Goal: Task Accomplishment & Management: Manage account settings

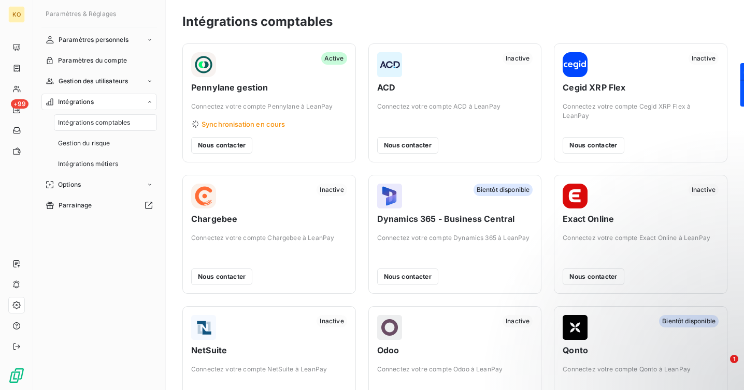
click at [260, 126] on span "Synchronisation en cours" at bounding box center [243, 124] width 84 height 8
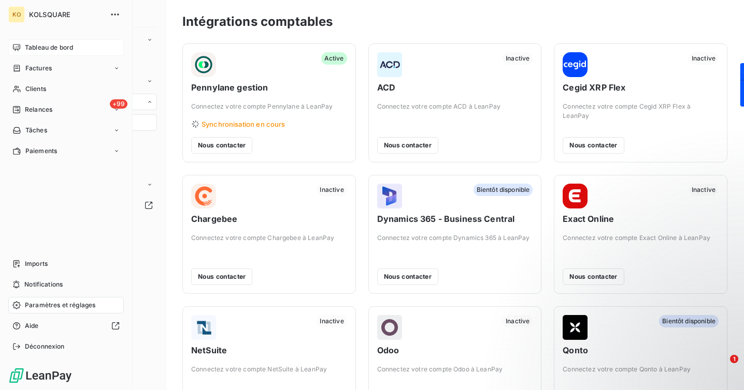
click at [15, 52] on div "Tableau de bord" at bounding box center [65, 47] width 115 height 17
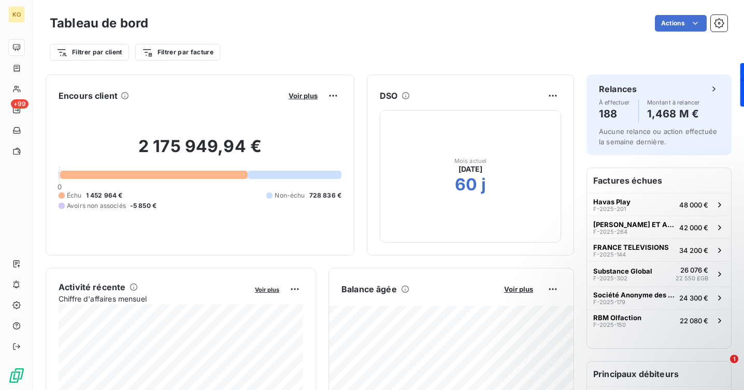
scroll to position [111, 0]
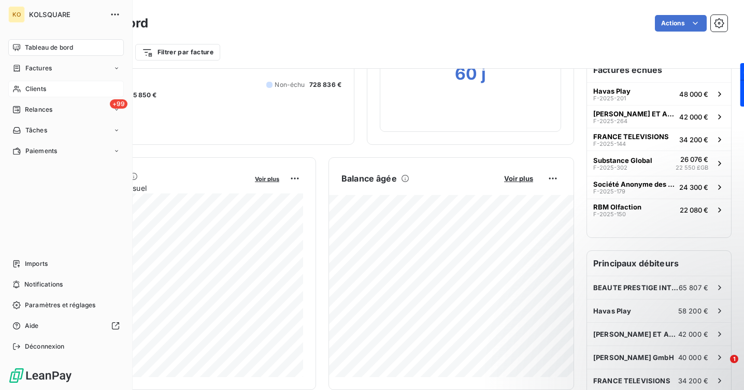
click at [31, 89] on span "Clients" at bounding box center [35, 88] width 21 height 9
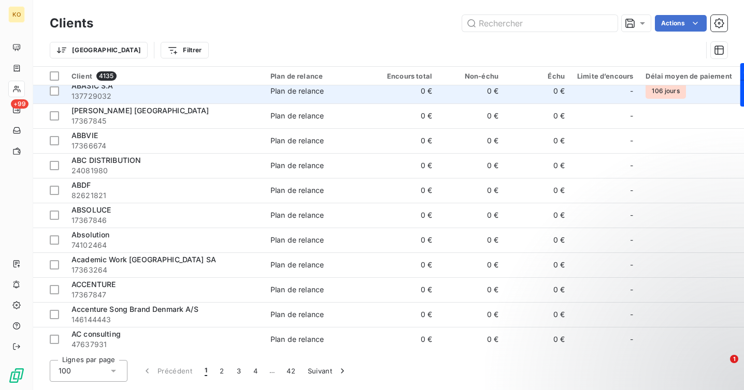
scroll to position [613, 0]
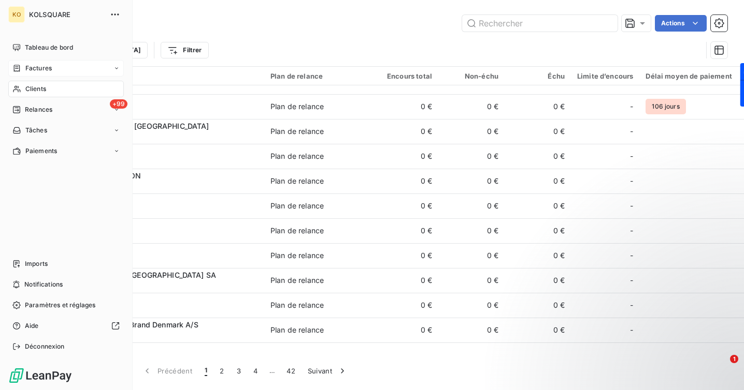
click at [40, 71] on span "Factures" at bounding box center [38, 68] width 26 height 9
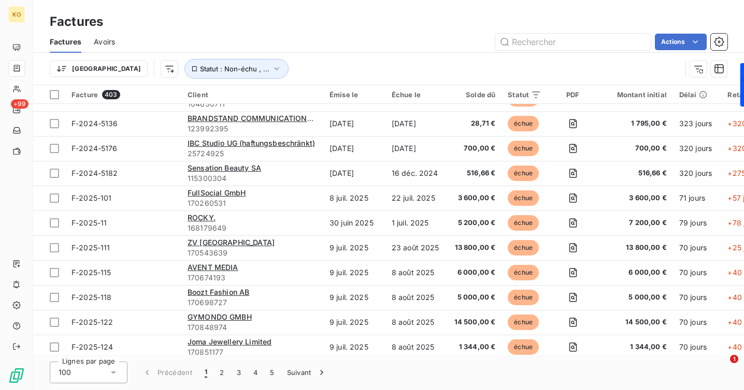
scroll to position [2238, 0]
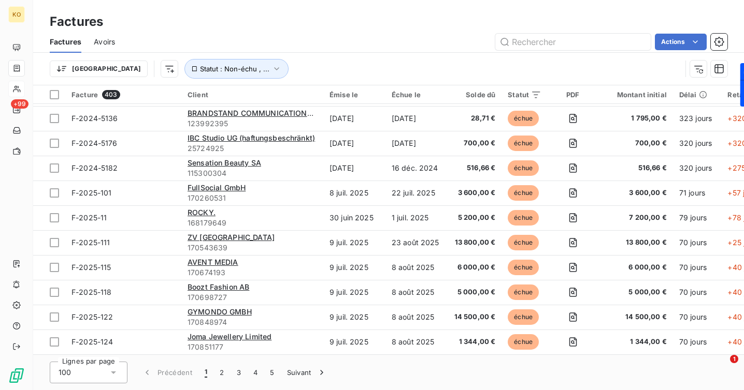
click at [115, 373] on icon at bounding box center [113, 373] width 10 height 10
click at [268, 26] on div "Factures" at bounding box center [388, 21] width 710 height 19
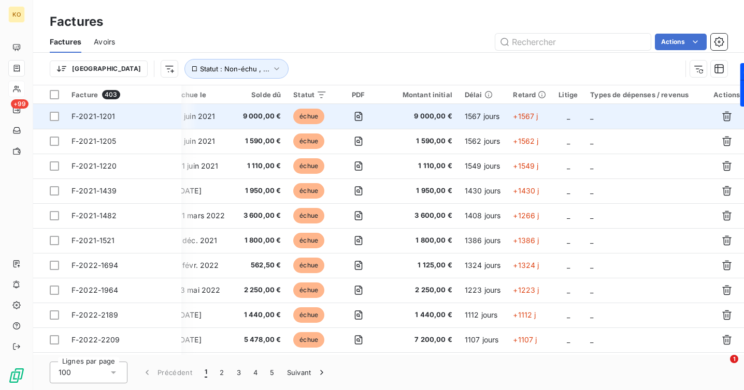
scroll to position [0, 0]
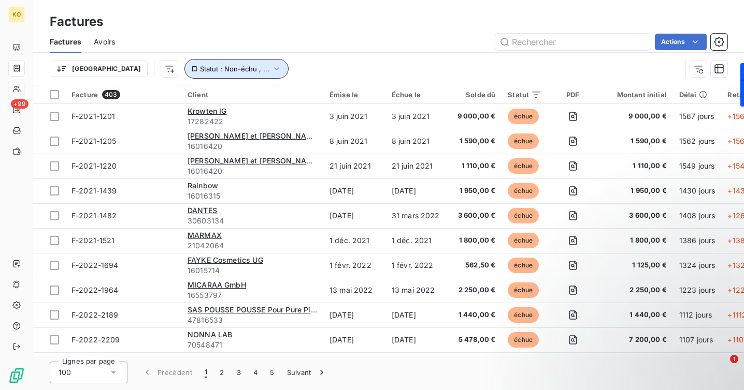
click at [271, 67] on icon "button" at bounding box center [276, 69] width 10 height 10
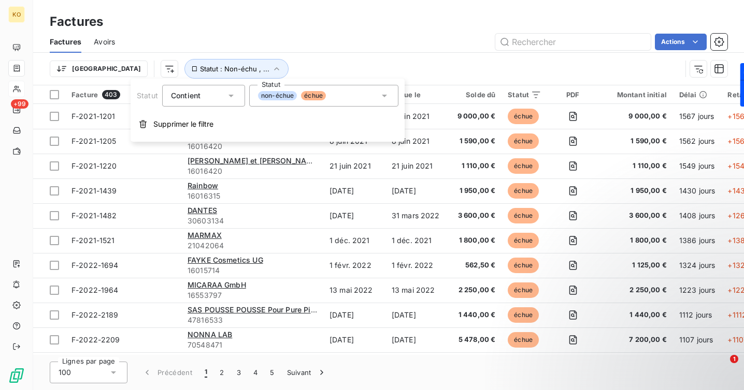
click at [320, 46] on div "Actions" at bounding box center [427, 42] width 600 height 17
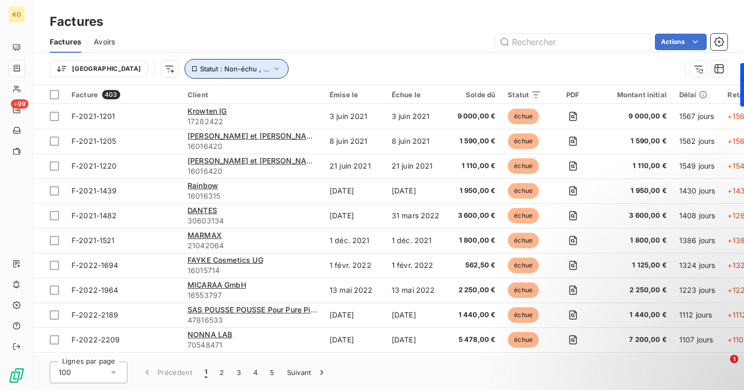
click at [271, 71] on icon "button" at bounding box center [276, 69] width 10 height 10
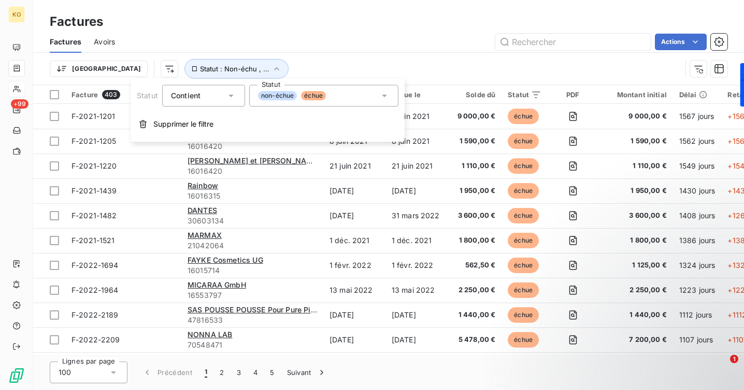
click at [221, 95] on div "Contient is" at bounding box center [198, 96] width 55 height 14
click at [285, 33] on div "Factures Avoirs Actions" at bounding box center [388, 42] width 710 height 22
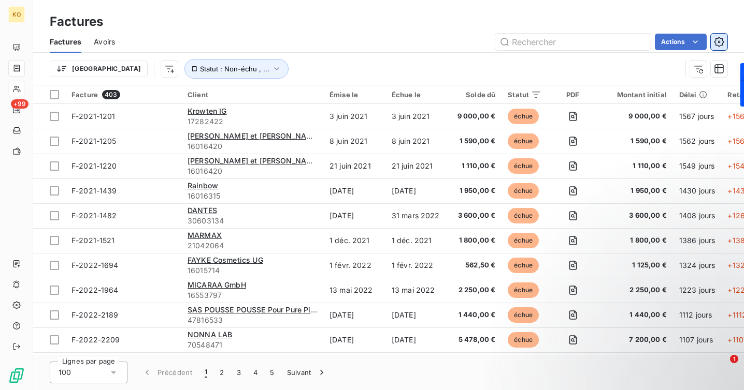
click at [721, 41] on icon "button" at bounding box center [718, 42] width 10 height 10
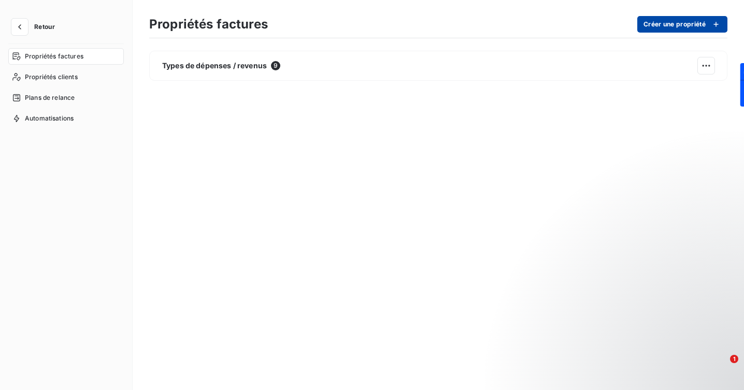
click at [715, 26] on icon "button" at bounding box center [715, 24] width 10 height 10
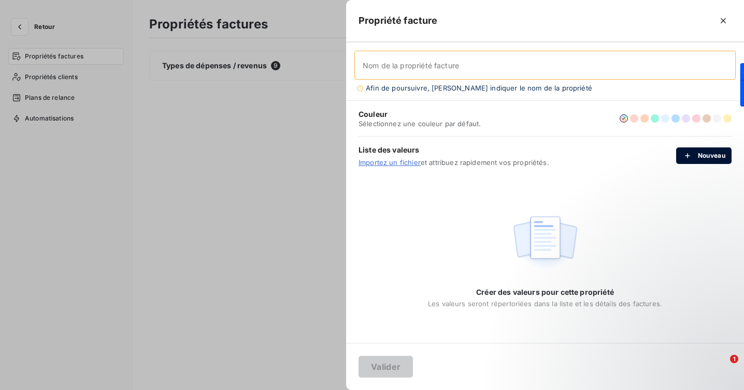
click at [707, 157] on button "Nouveau" at bounding box center [703, 156] width 55 height 17
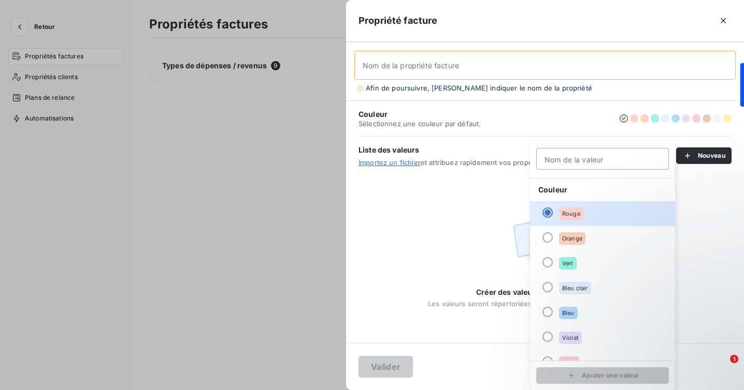
click at [420, 256] on div "Créer des valeurs pour cette propriété Les valeurs seront répertoriées dans la …" at bounding box center [545, 259] width 398 height 168
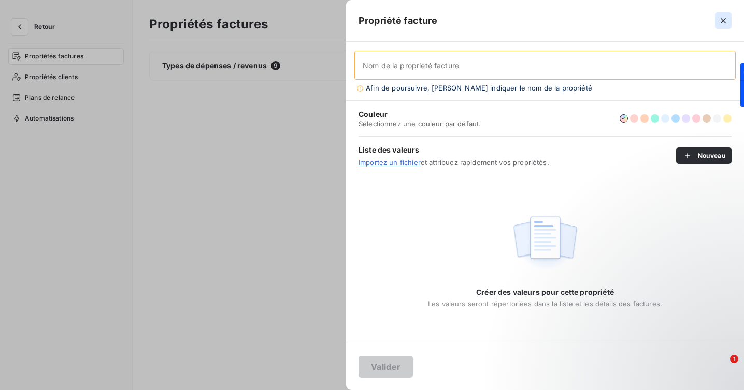
click at [723, 17] on icon "button" at bounding box center [723, 21] width 10 height 10
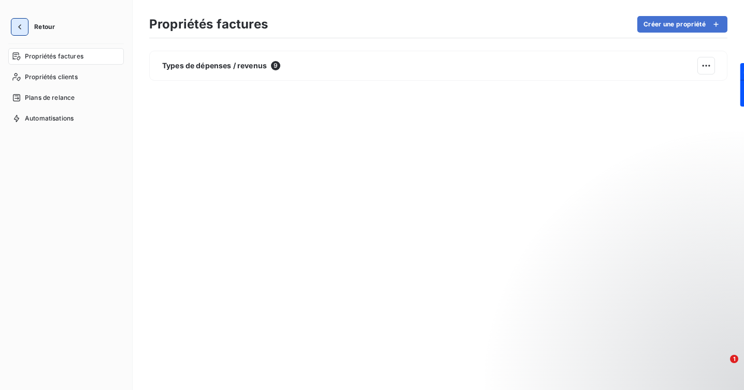
click at [21, 26] on icon "button" at bounding box center [19, 27] width 10 height 10
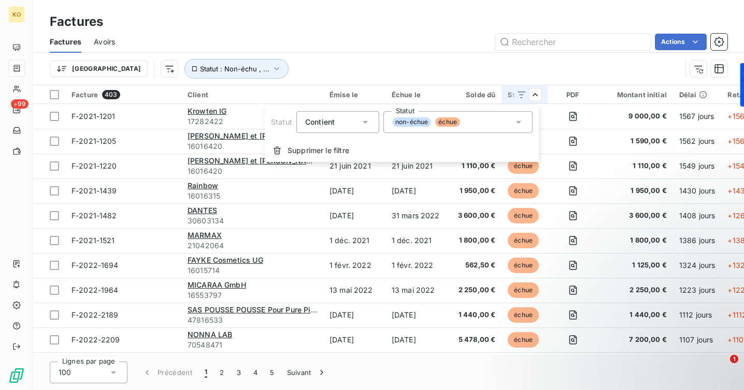
click at [519, 121] on icon at bounding box center [518, 122] width 5 height 3
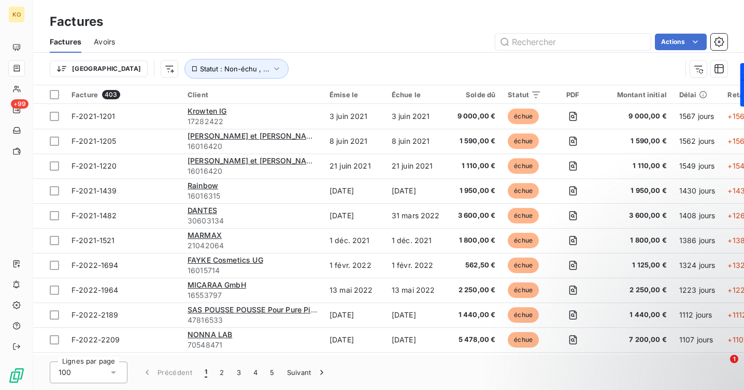
click at [458, 46] on html "KO +99 Factures Factures Avoirs Actions Trier Statut : Non-échu , ... Facture 4…" at bounding box center [372, 195] width 744 height 390
click at [716, 40] on icon "button" at bounding box center [718, 42] width 10 height 10
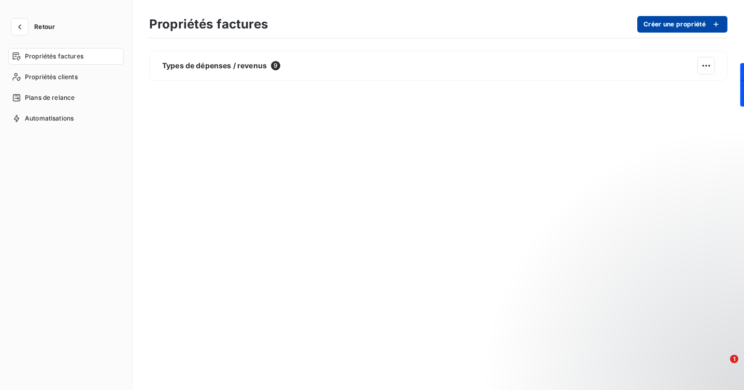
click at [701, 26] on button "Créer une propriété" at bounding box center [682, 24] width 90 height 17
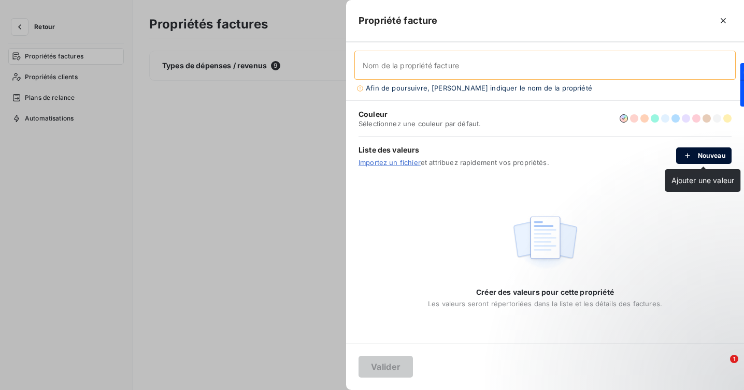
click at [705, 152] on button "Nouveau" at bounding box center [703, 156] width 55 height 17
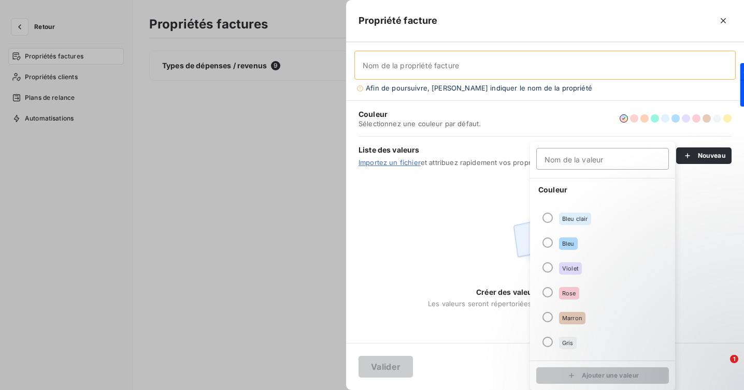
scroll to position [89, 0]
click at [595, 158] on input "Nom de la valeur" at bounding box center [602, 159] width 133 height 22
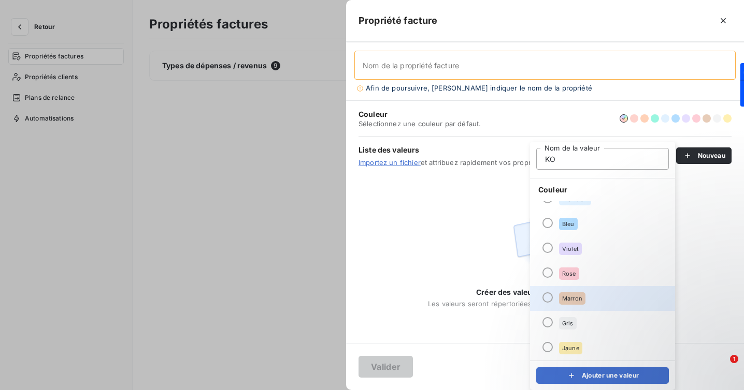
type input "KO"
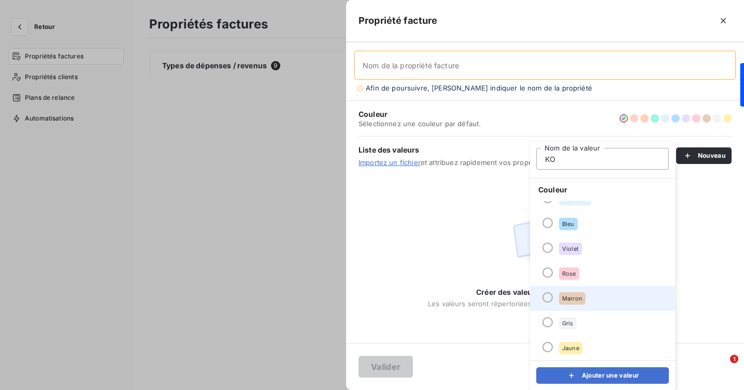
click at [549, 298] on div at bounding box center [547, 298] width 10 height 10
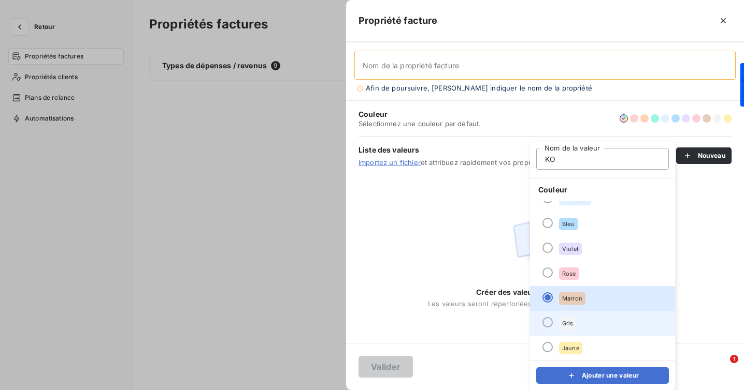
click at [548, 323] on div at bounding box center [547, 322] width 10 height 10
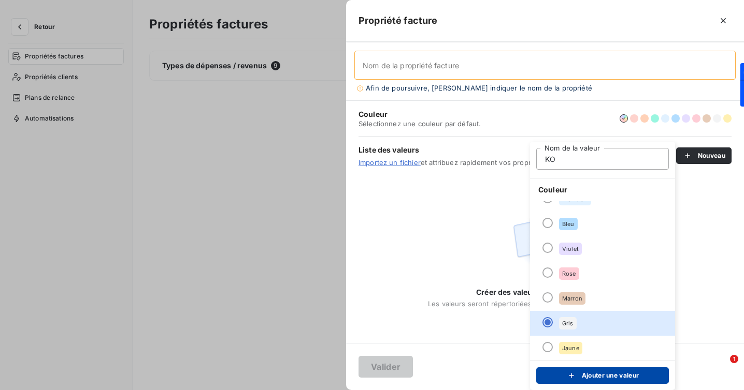
click at [614, 379] on button "Ajouter une valeur" at bounding box center [602, 376] width 133 height 17
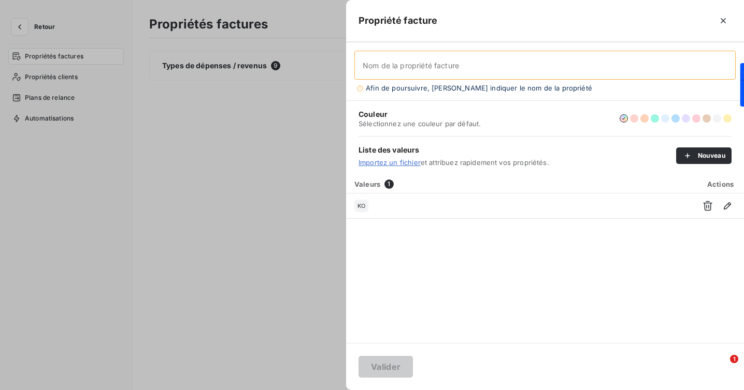
click at [244, 179] on div at bounding box center [372, 195] width 744 height 390
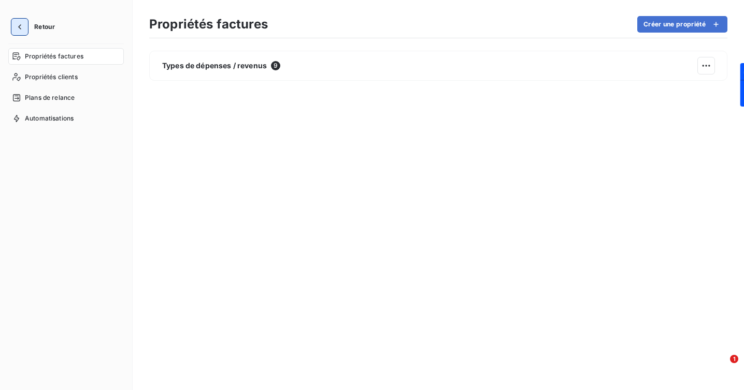
click at [21, 23] on icon "button" at bounding box center [19, 27] width 10 height 10
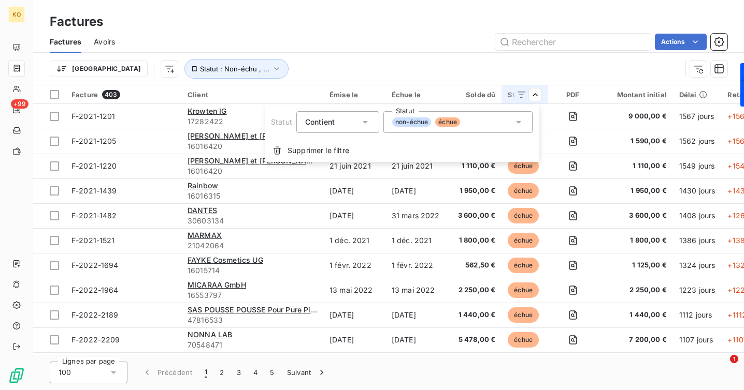
click at [496, 122] on div "non-échue échue" at bounding box center [457, 122] width 149 height 22
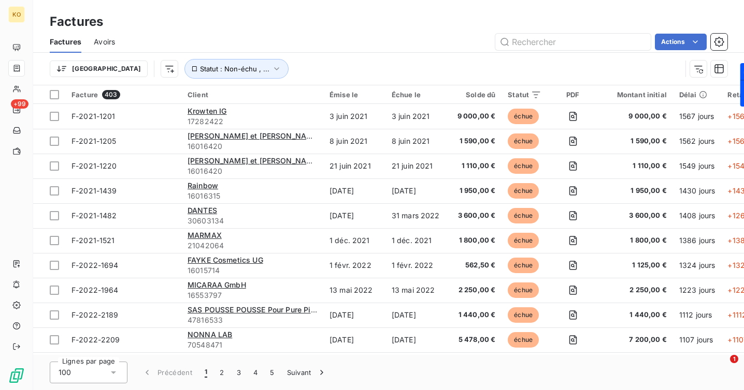
click at [461, 55] on html "KO +99 Factures Factures Avoirs Actions Trier Statut : Non-échu , ... Facture 4…" at bounding box center [372, 195] width 744 height 390
click at [119, 71] on html "KO +99 Factures Factures Avoirs Actions Trier Statut : Non-échu , ... Facture 4…" at bounding box center [372, 195] width 744 height 390
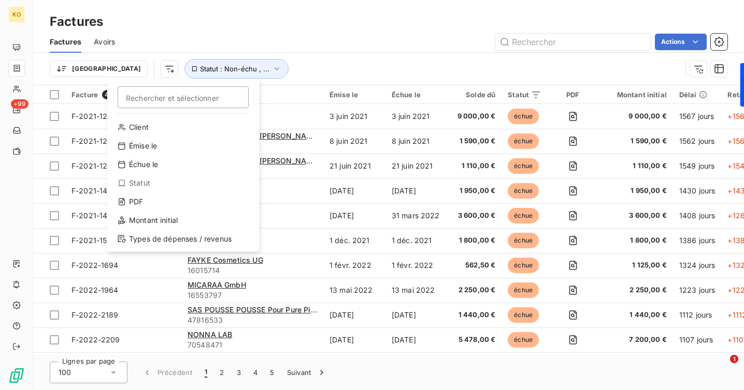
click at [265, 33] on html "KO +99 Factures Factures Avoirs Actions Trier Rechercher et sélectionner Client…" at bounding box center [372, 195] width 744 height 390
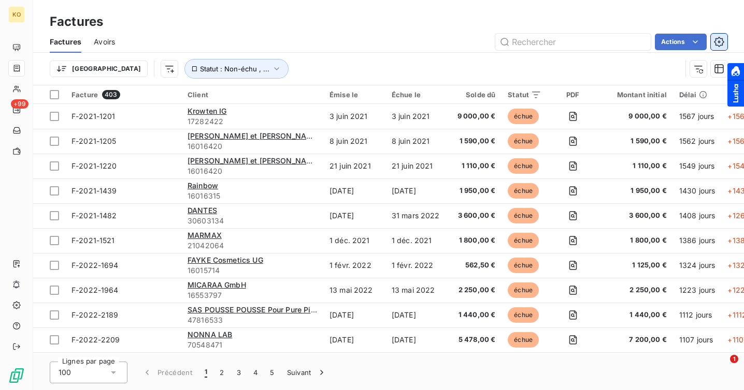
click at [720, 41] on icon "button" at bounding box center [718, 42] width 10 height 10
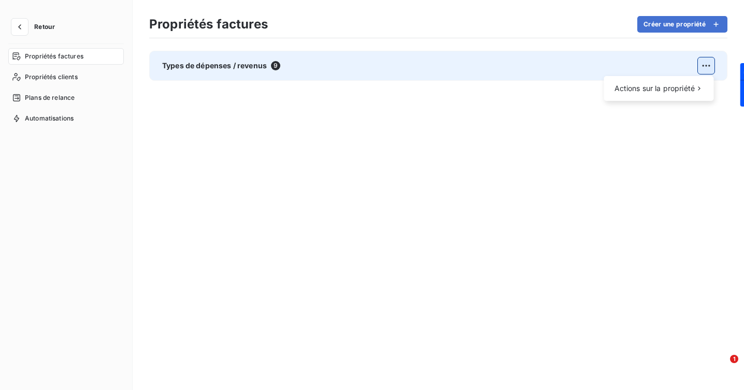
click at [710, 65] on html "Retour Propriétés factures Propriétés clients Plans de relance Automatisations …" at bounding box center [372, 195] width 744 height 390
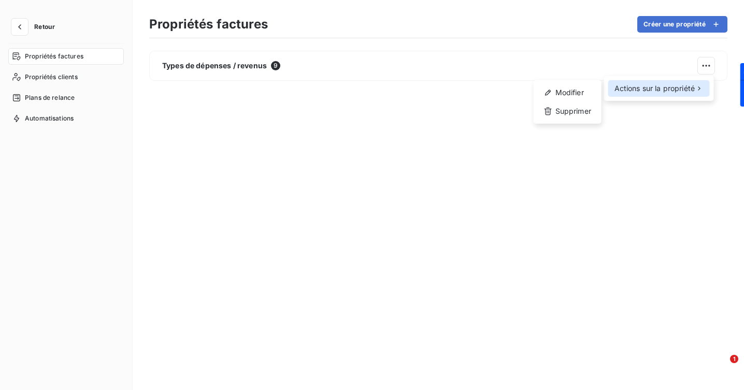
drag, startPoint x: 695, startPoint y: 86, endPoint x: 666, endPoint y: 211, distance: 128.5
click at [667, 208] on html "Retour Propriétés factures Propriétés clients Plans de relance Automatisations …" at bounding box center [372, 195] width 744 height 390
click at [666, 212] on html "Retour Propriétés factures Propriétés clients Plans de relance Automatisations …" at bounding box center [372, 195] width 744 height 390
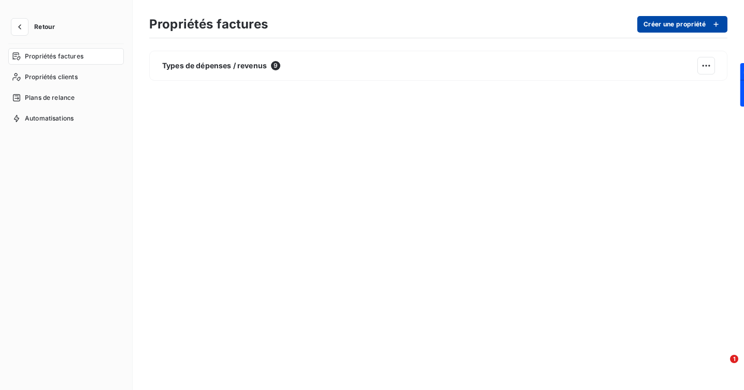
click at [686, 25] on button "Créer une propriété" at bounding box center [682, 24] width 90 height 17
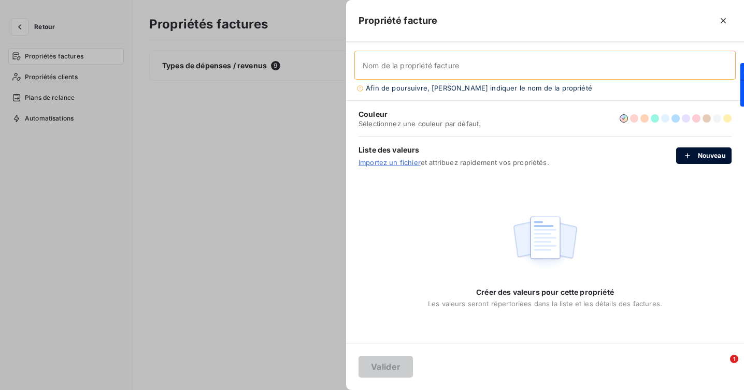
click at [689, 163] on button "Nouveau" at bounding box center [703, 156] width 55 height 17
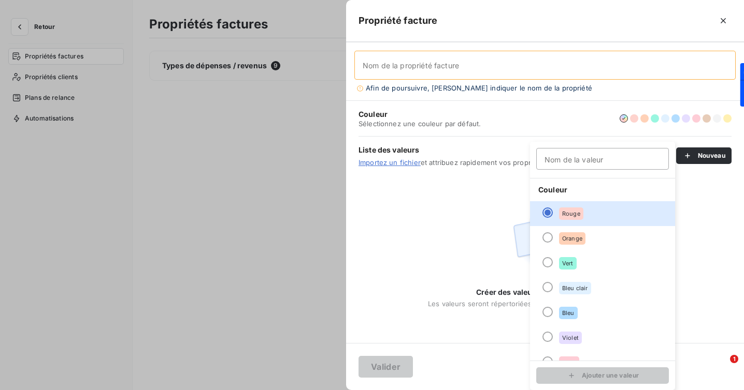
click at [559, 171] on div "Nom de la valeur" at bounding box center [602, 160] width 145 height 36
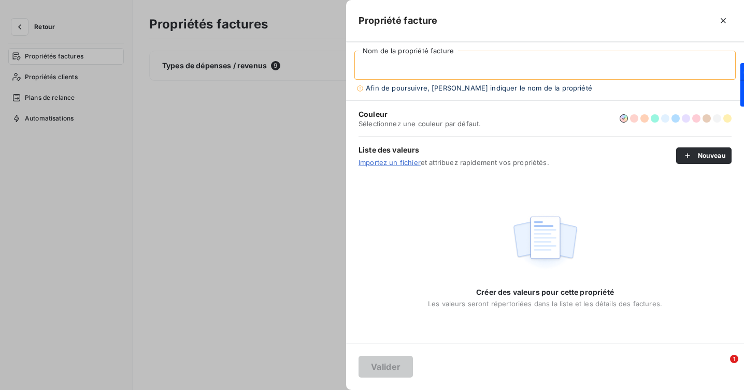
click at [454, 67] on input "Nom de la propriété facture" at bounding box center [544, 65] width 381 height 29
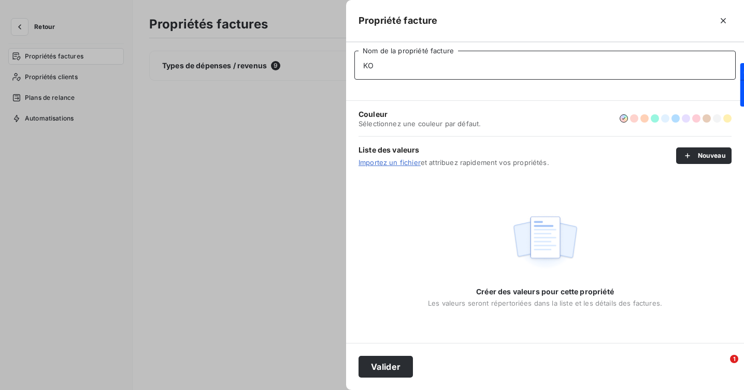
type input "KO"
click at [623, 196] on div "Créer des valeurs pour cette propriété Les valeurs seront répertoriées dans la …" at bounding box center [545, 259] width 398 height 168
click at [705, 117] on button "button" at bounding box center [706, 118] width 8 height 8
click at [387, 362] on button "Valider" at bounding box center [385, 367] width 54 height 22
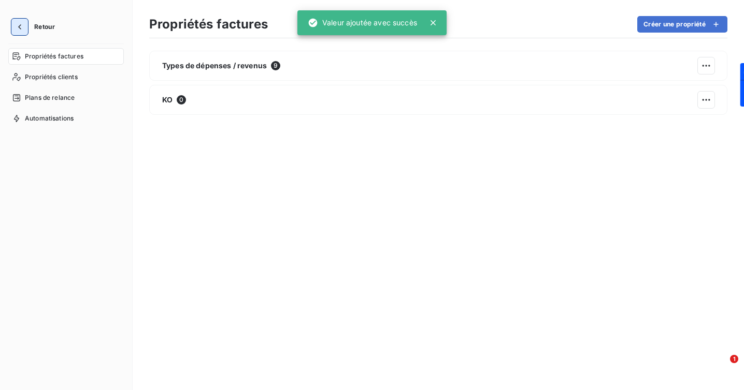
click at [23, 23] on icon "button" at bounding box center [19, 27] width 10 height 10
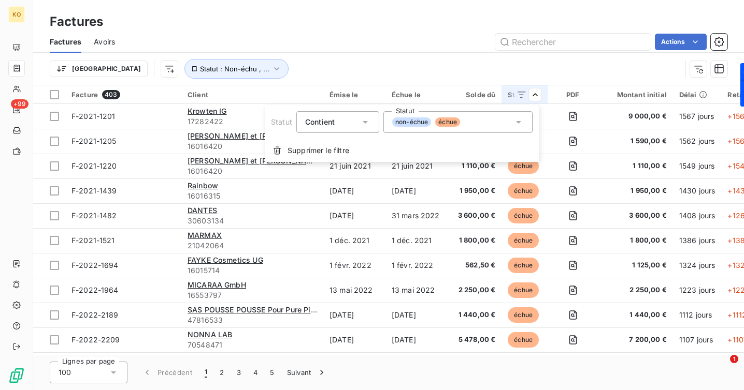
click at [533, 92] on html "KO +99 Factures Factures Avoirs Actions Trier Statut : Non-échu , ... Facture 4…" at bounding box center [372, 195] width 744 height 390
click at [516, 123] on icon at bounding box center [518, 122] width 10 height 10
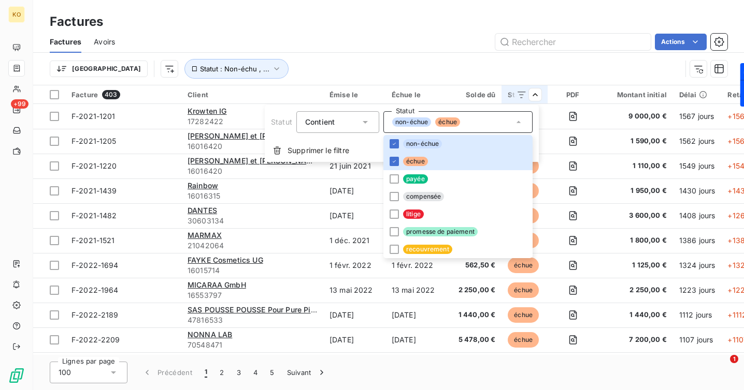
click at [508, 72] on html "KO +99 Factures Factures Avoirs Actions Trier Statut : Non-échu , ... Facture 4…" at bounding box center [372, 195] width 744 height 390
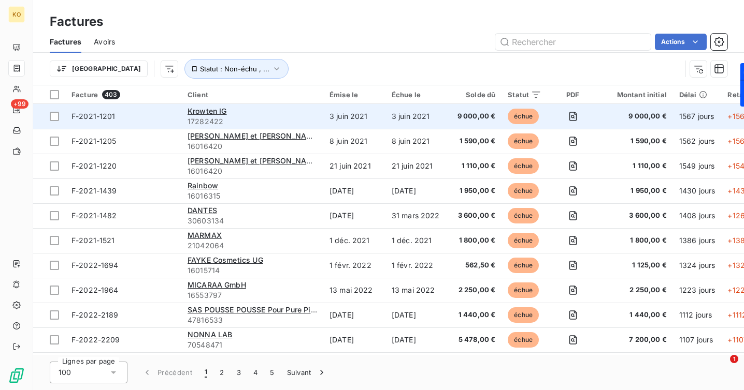
click at [467, 115] on span "9 000,00 €" at bounding box center [475, 116] width 42 height 10
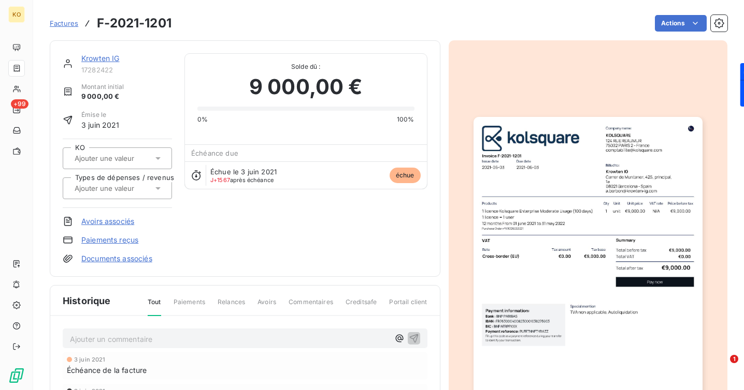
click at [402, 178] on span "échue" at bounding box center [404, 176] width 31 height 16
click at [604, 19] on html "KO +99 Factures F-2021-1201 Actions Krowten IG 17282422 Montant initial 9 000,0…" at bounding box center [372, 195] width 744 height 390
click at [712, 26] on button "button" at bounding box center [718, 23] width 17 height 17
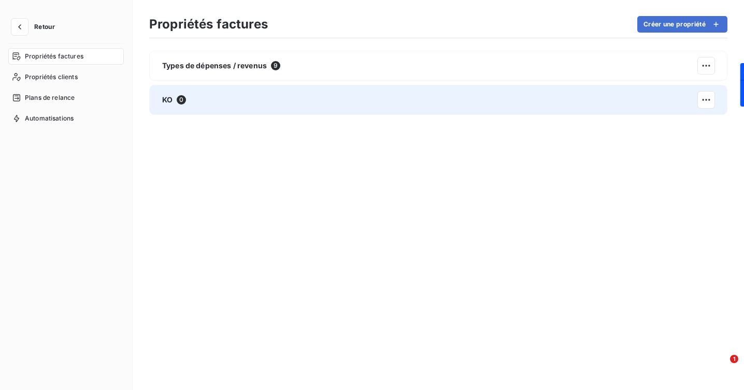
click at [580, 94] on div "KO 0" at bounding box center [438, 100] width 578 height 30
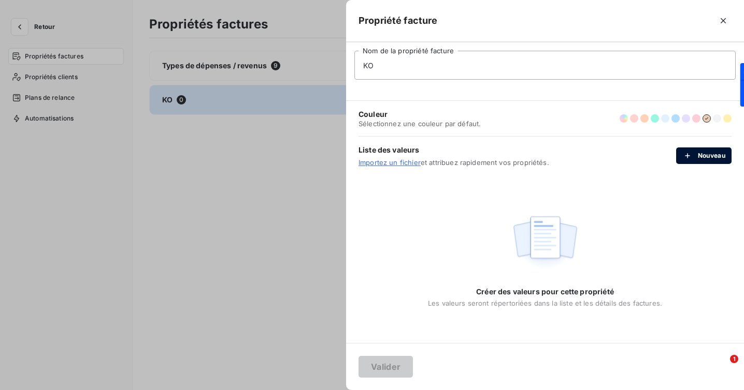
click at [710, 155] on button "Nouveau" at bounding box center [703, 156] width 55 height 17
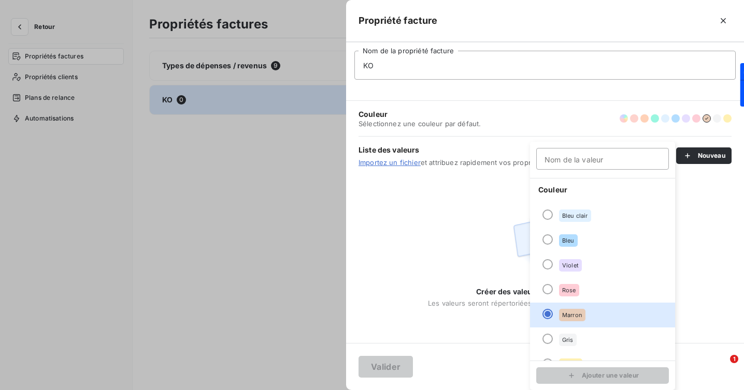
scroll to position [89, 0]
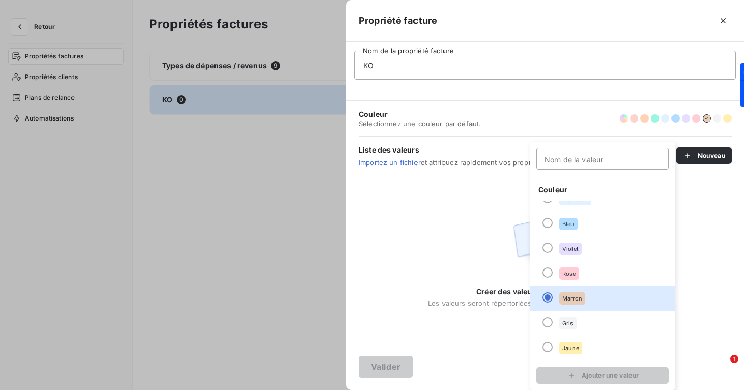
click at [600, 162] on input "Nom de la valeur" at bounding box center [602, 159] width 133 height 22
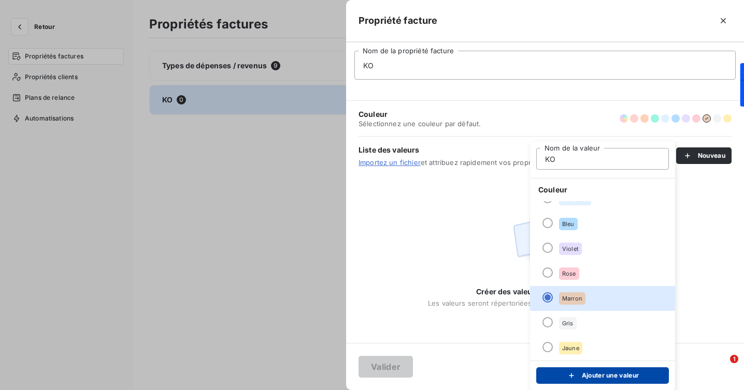
type input "KO"
click at [635, 374] on button "Ajouter une valeur" at bounding box center [602, 376] width 133 height 17
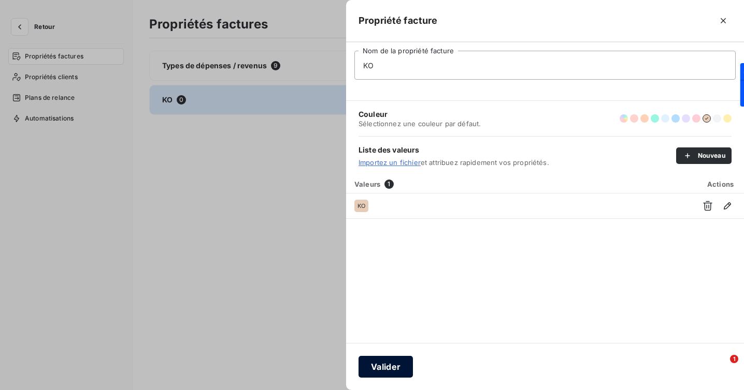
click at [391, 368] on button "Valider" at bounding box center [385, 367] width 54 height 22
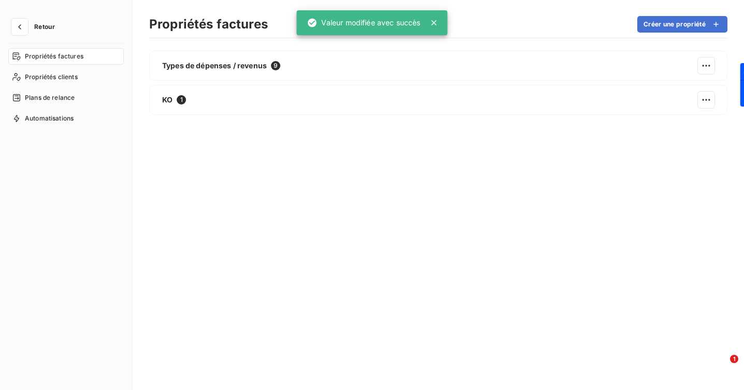
click at [389, 202] on div "Types de dépenses / revenus 9 KO 1" at bounding box center [438, 212] width 578 height 323
click at [71, 59] on span "Propriétés factures" at bounding box center [54, 56] width 59 height 9
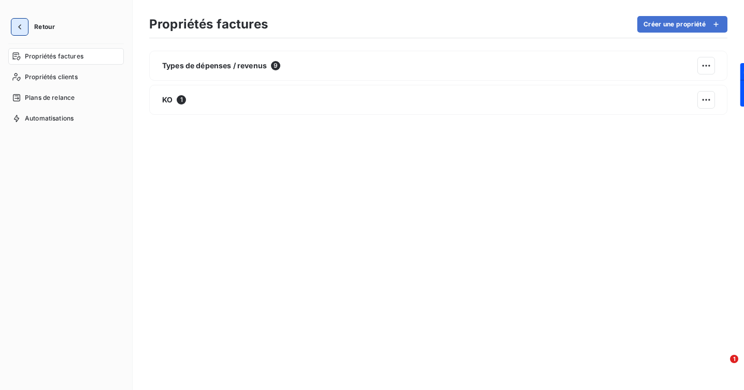
click at [21, 25] on icon "button" at bounding box center [19, 27] width 10 height 10
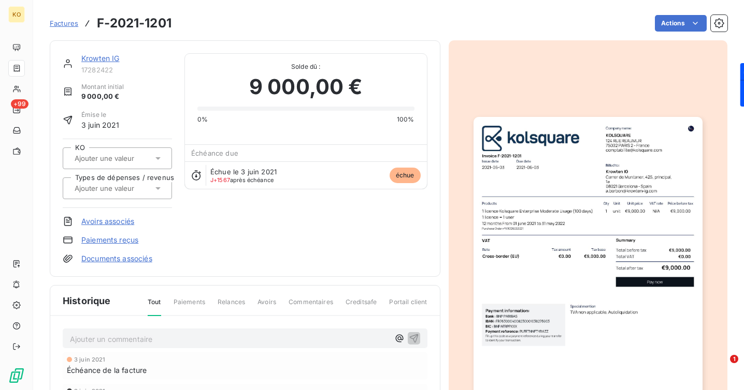
click at [411, 178] on span "échue" at bounding box center [404, 176] width 31 height 16
click at [159, 157] on icon at bounding box center [157, 158] width 5 height 3
click at [134, 186] on div "KO" at bounding box center [123, 186] width 80 height 17
click at [156, 185] on icon at bounding box center [158, 188] width 10 height 10
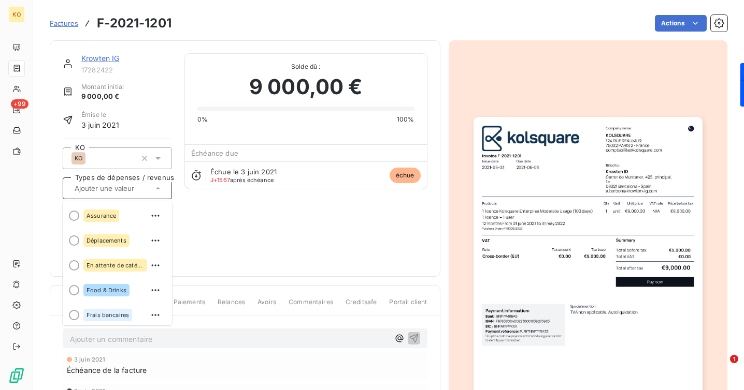
click at [278, 239] on div "Krowten IG 17282422 Montant initial 9 000,00 € Émise le 3 juin 2021 KO KO Types…" at bounding box center [245, 158] width 365 height 211
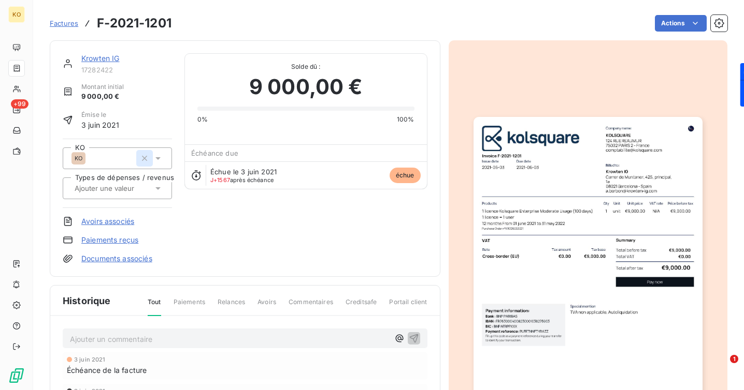
click at [144, 158] on icon "button" at bounding box center [144, 158] width 5 height 5
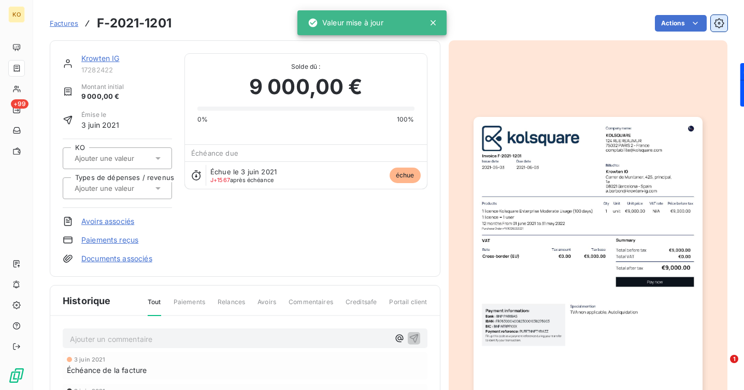
click at [717, 21] on icon "button" at bounding box center [718, 23] width 10 height 10
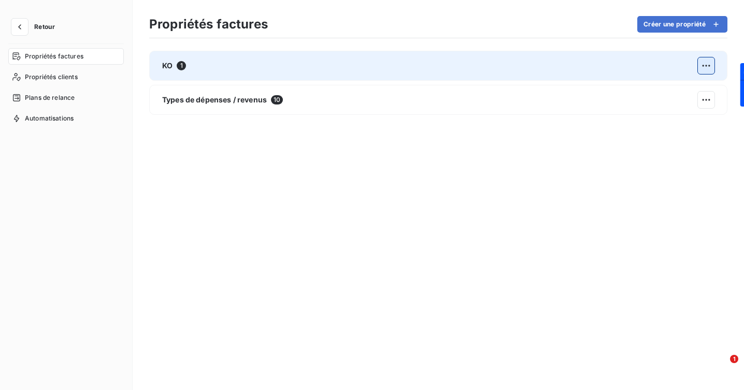
click at [705, 69] on html "Retour Propriétés factures Propriétés clients Plans de relance Automatisations …" at bounding box center [372, 195] width 744 height 390
click at [577, 108] on div "Supprimer" at bounding box center [567, 111] width 60 height 17
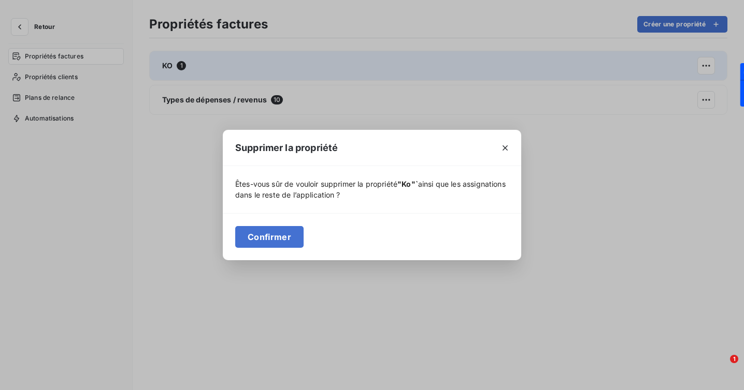
drag, startPoint x: 289, startPoint y: 236, endPoint x: 333, endPoint y: 236, distance: 44.0
click at [289, 236] on button "Confirmer" at bounding box center [269, 237] width 68 height 22
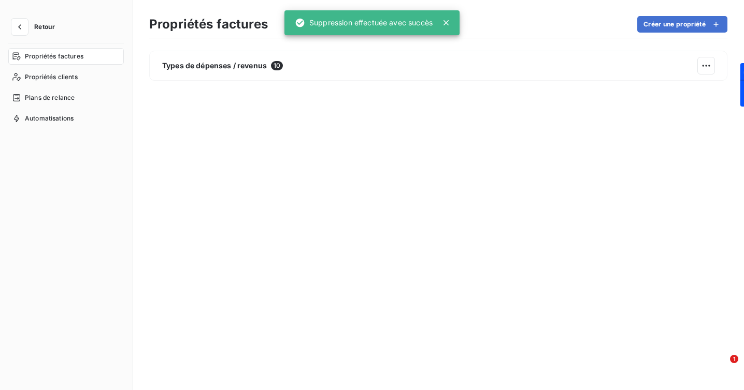
click at [370, 193] on div "Types de dépenses / revenus 10" at bounding box center [438, 212] width 578 height 323
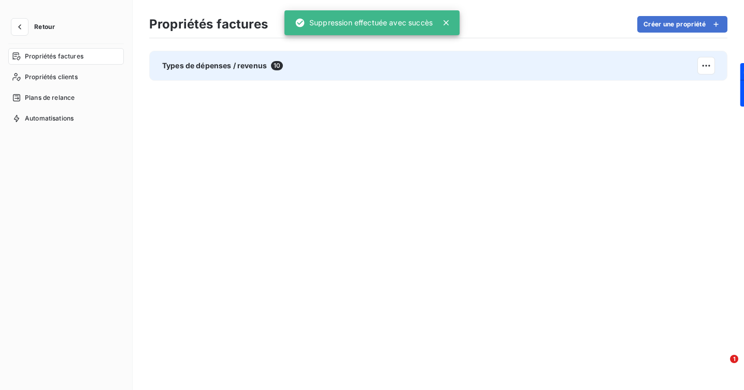
click at [243, 63] on span "Types de dépenses / revenus" at bounding box center [214, 66] width 105 height 10
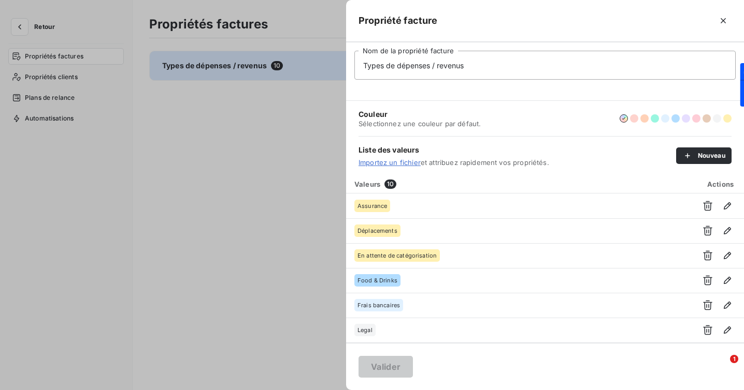
click at [273, 203] on div at bounding box center [372, 195] width 744 height 390
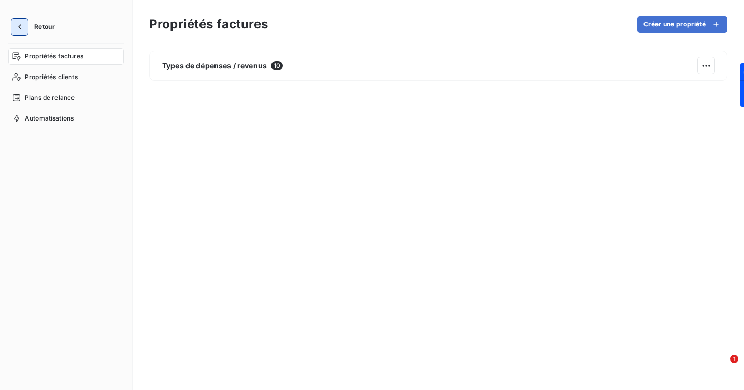
click at [19, 24] on icon "button" at bounding box center [19, 27] width 10 height 10
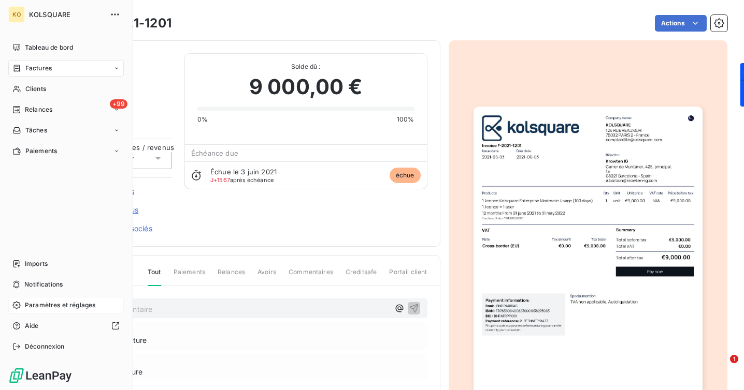
click at [47, 305] on span "Paramètres et réglages" at bounding box center [60, 305] width 70 height 9
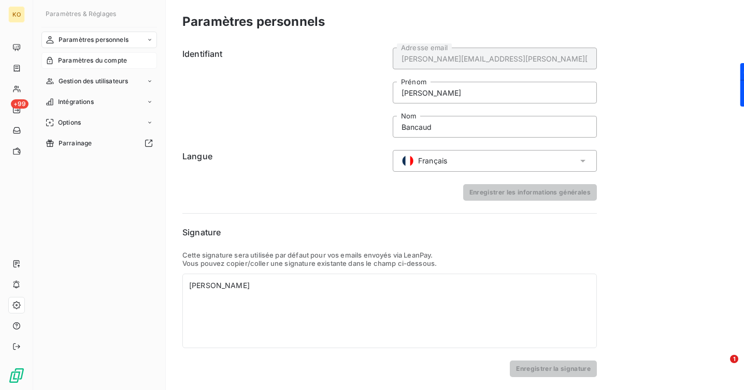
click at [94, 67] on div "Paramètres du compte" at bounding box center [98, 60] width 115 height 17
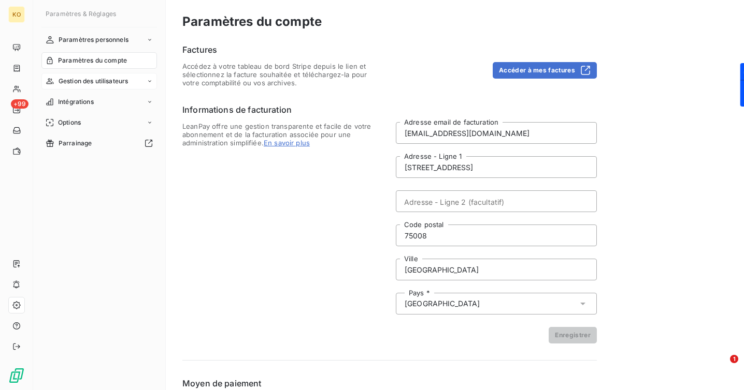
click at [94, 80] on span "Gestion des utilisateurs" at bounding box center [94, 81] width 70 height 9
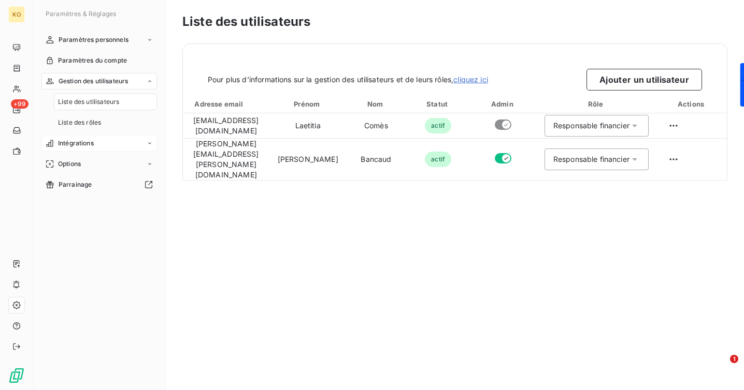
click at [87, 145] on span "Intégrations" at bounding box center [76, 143] width 36 height 9
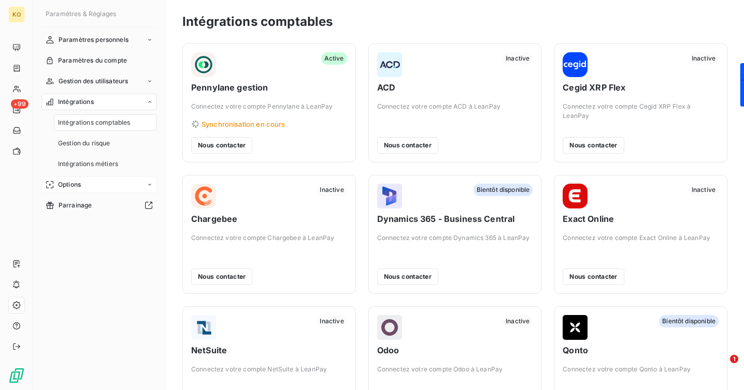
click at [78, 184] on span "Options" at bounding box center [69, 184] width 23 height 9
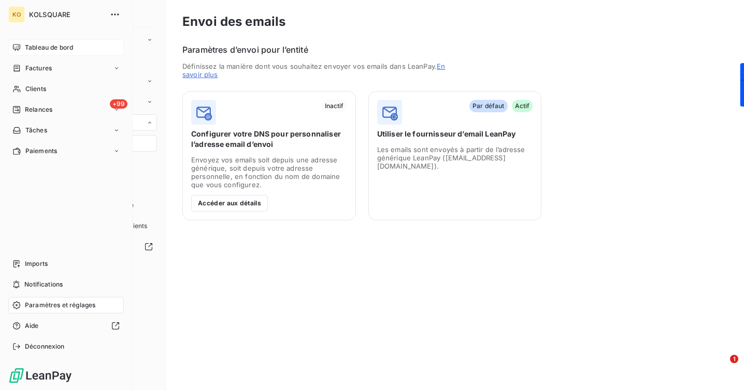
click at [49, 45] on span "Tableau de bord" at bounding box center [49, 47] width 48 height 9
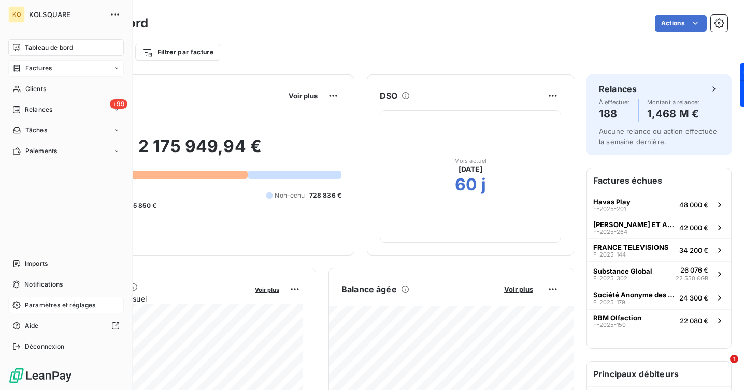
click at [36, 70] on span "Factures" at bounding box center [38, 68] width 26 height 9
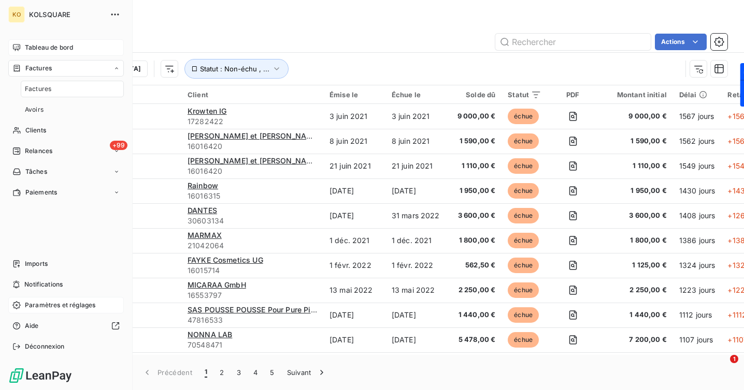
click at [42, 89] on span "Factures" at bounding box center [38, 88] width 26 height 9
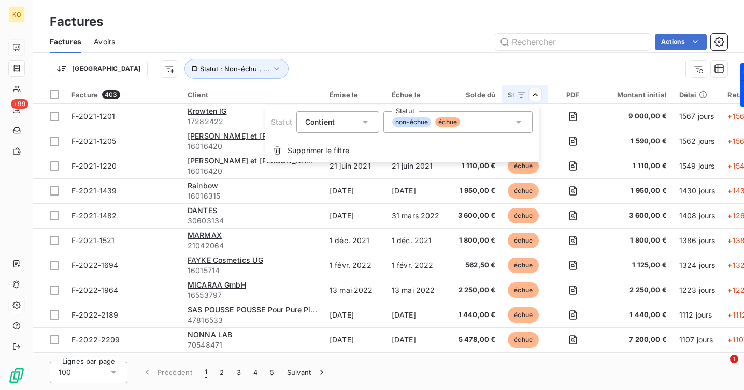
click at [514, 121] on icon at bounding box center [518, 122] width 10 height 10
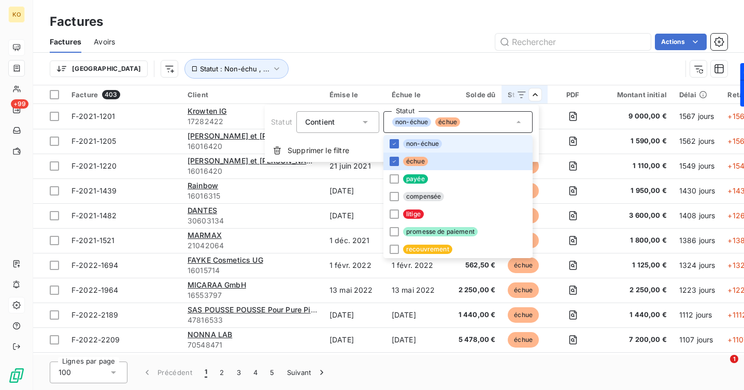
click at [358, 47] on html "KO +99 Factures Factures Avoirs Actions Trier Statut : Non-échu , ... Facture 4…" at bounding box center [372, 195] width 744 height 390
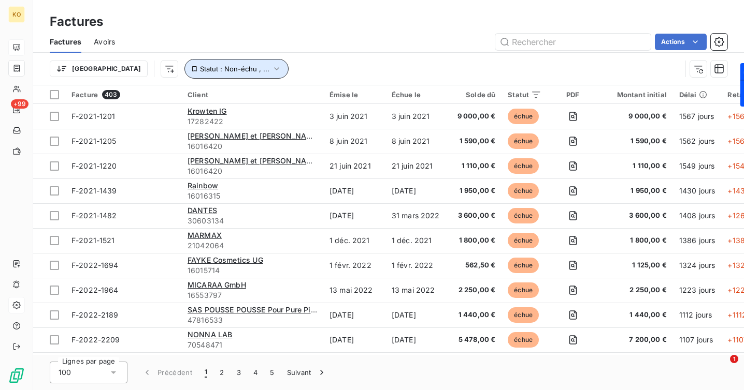
click at [271, 68] on icon "button" at bounding box center [276, 69] width 10 height 10
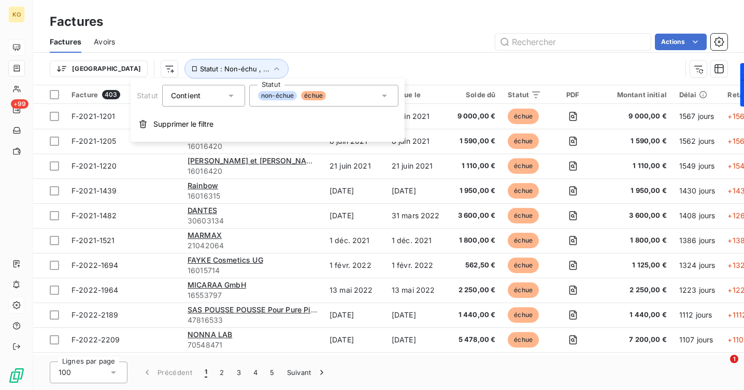
click at [384, 96] on icon at bounding box center [384, 96] width 5 height 3
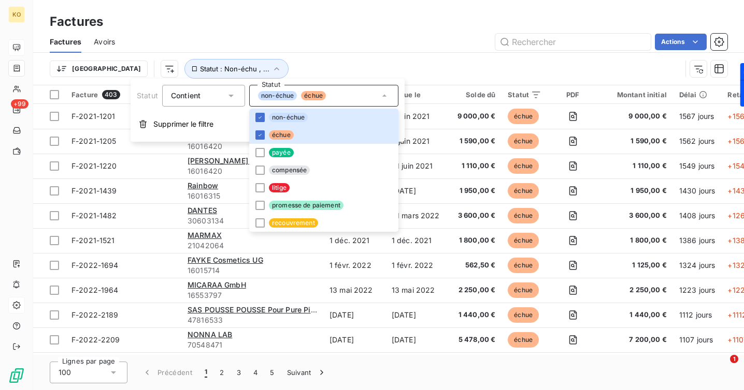
click at [326, 41] on div "Actions" at bounding box center [427, 42] width 600 height 17
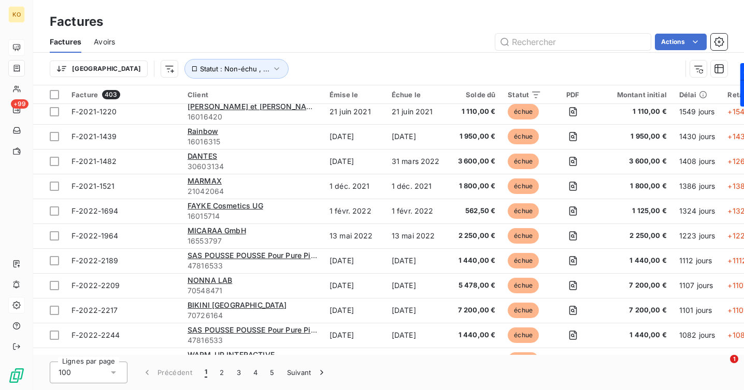
scroll to position [3, 0]
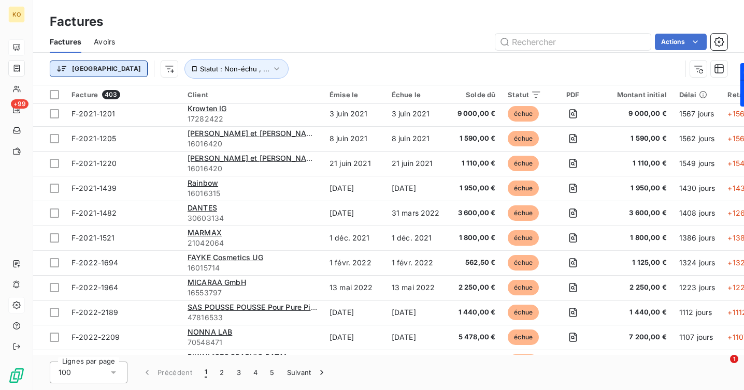
click at [77, 67] on html "KO +99 Factures Factures Avoirs Actions Trier Statut : Non-échu , ... Facture 4…" at bounding box center [372, 195] width 744 height 390
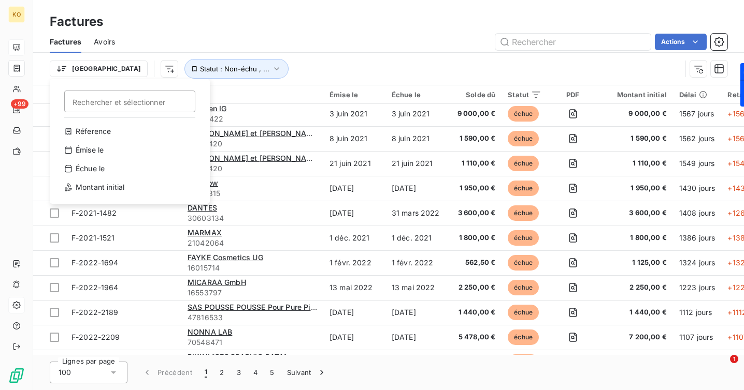
click at [288, 36] on html "KO +99 Factures Factures Avoirs Actions Trier Rechercher et sélectionner Réfere…" at bounding box center [372, 195] width 744 height 390
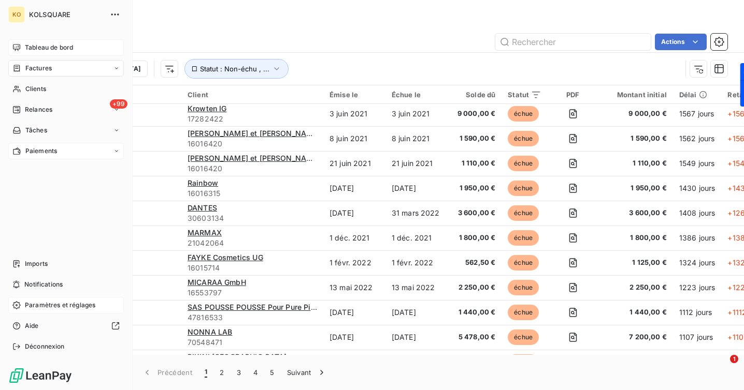
click at [49, 149] on span "Paiements" at bounding box center [41, 151] width 32 height 9
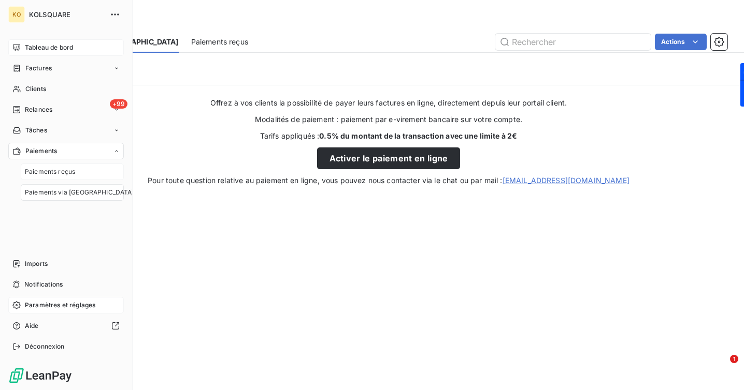
click at [48, 173] on span "Paiements reçus" at bounding box center [50, 171] width 50 height 9
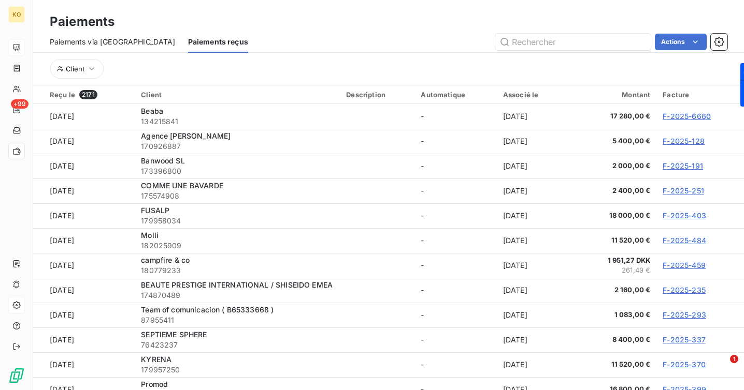
click at [329, 37] on div "Actions" at bounding box center [493, 42] width 467 height 17
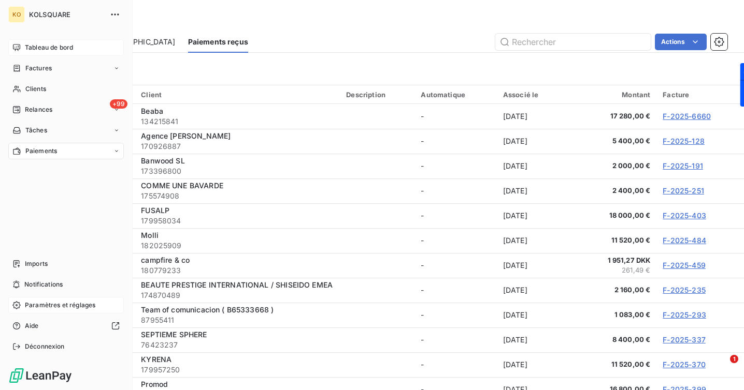
click at [62, 303] on span "Paramètres et réglages" at bounding box center [60, 305] width 70 height 9
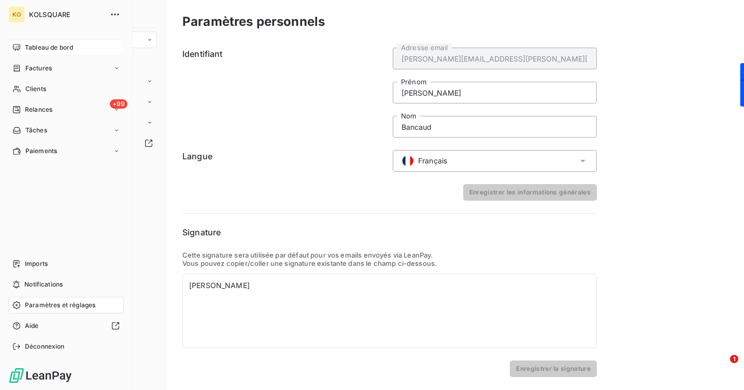
click at [53, 308] on span "Paramètres et réglages" at bounding box center [60, 305] width 70 height 9
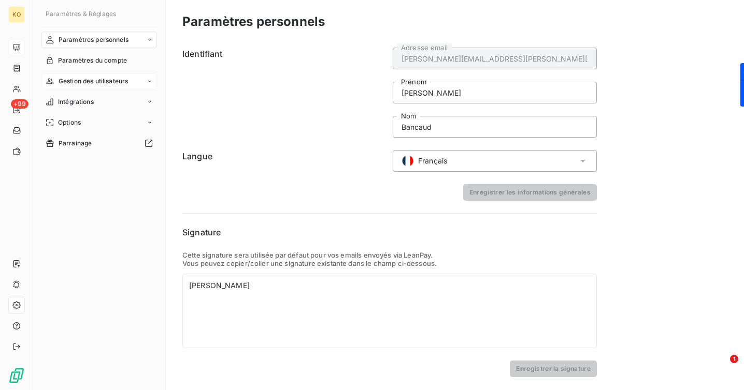
click at [113, 82] on span "Gestion des utilisateurs" at bounding box center [94, 81] width 70 height 9
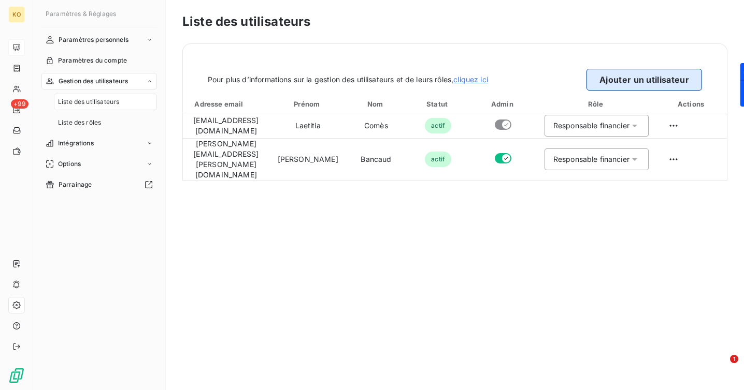
click at [638, 79] on button "Ajouter un utilisateur" at bounding box center [643, 80] width 115 height 22
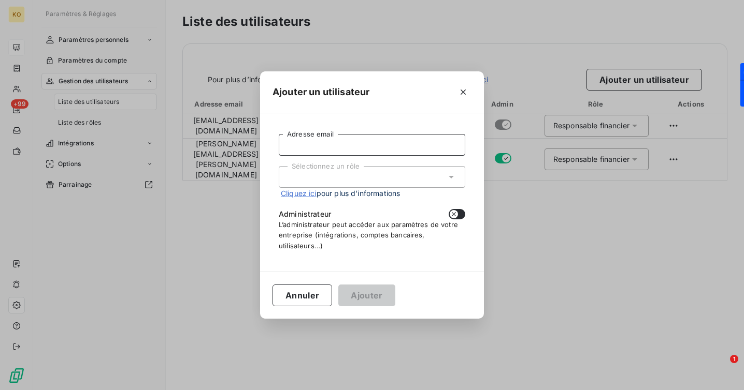
click at [430, 147] on input "Adresse email" at bounding box center [372, 145] width 186 height 22
type input "[PERSON_NAME][EMAIL_ADDRESS][PERSON_NAME][DOMAIN_NAME]"
click at [412, 181] on div "Sélectionnez un rôle" at bounding box center [372, 177] width 186 height 22
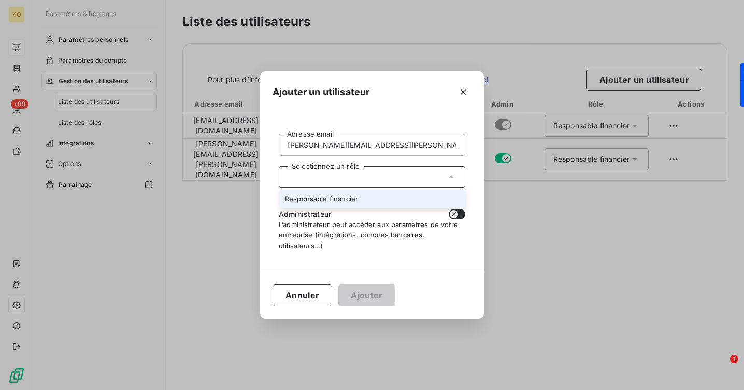
click at [404, 199] on li "Responsable financier" at bounding box center [372, 199] width 186 height 18
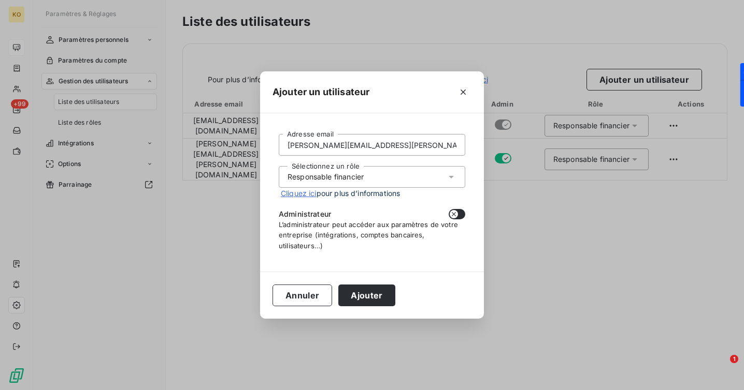
click at [460, 213] on button "button" at bounding box center [456, 214] width 17 height 10
click at [457, 213] on icon "button" at bounding box center [460, 214] width 8 height 8
checkbox input "false"
click at [458, 172] on div "Sélectionnez un rôle Responsable financier" at bounding box center [372, 177] width 186 height 22
click at [457, 173] on div "Sélectionnez un rôle Responsable financier" at bounding box center [372, 177] width 186 height 22
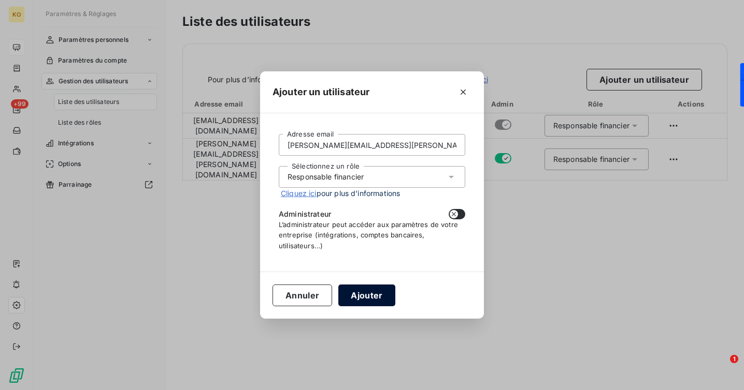
click at [370, 298] on button "Ajouter" at bounding box center [366, 296] width 56 height 22
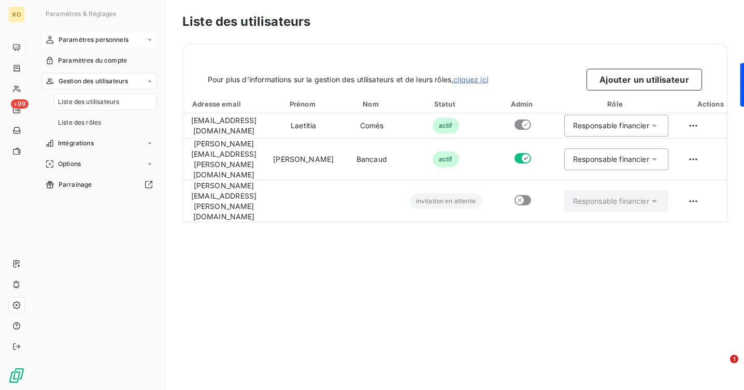
click at [132, 41] on div "Paramètres personnels" at bounding box center [98, 40] width 115 height 17
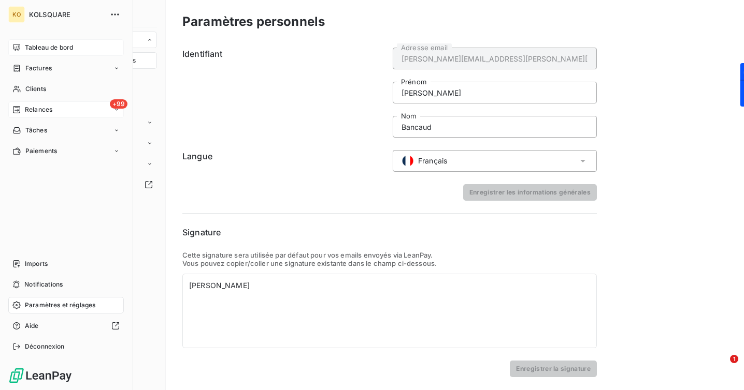
click at [50, 108] on span "Relances" at bounding box center [38, 109] width 27 height 9
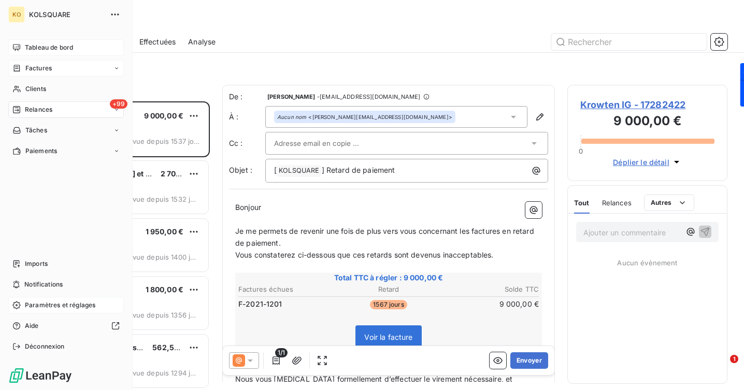
click at [48, 69] on span "Factures" at bounding box center [38, 68] width 26 height 9
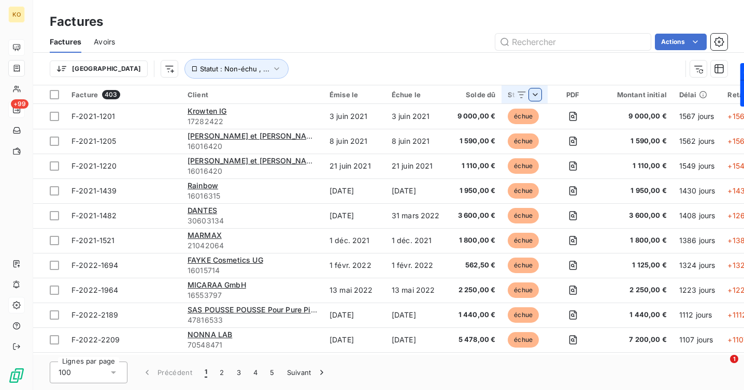
click at [532, 100] on html "KO +99 Factures Factures Avoirs Actions Trier Statut : Non-échu , ... Facture 4…" at bounding box center [372, 195] width 744 height 390
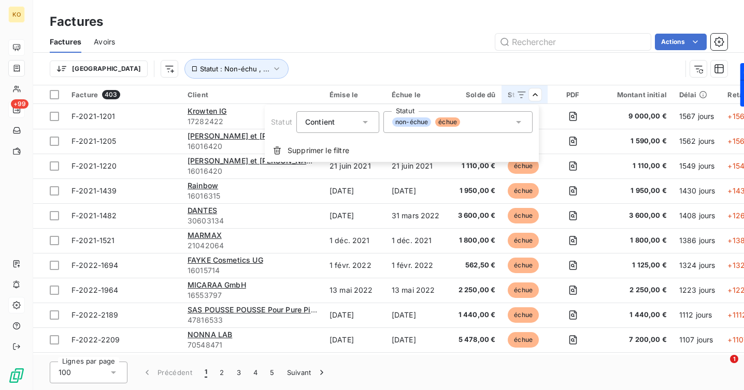
click at [516, 120] on icon at bounding box center [518, 122] width 10 height 10
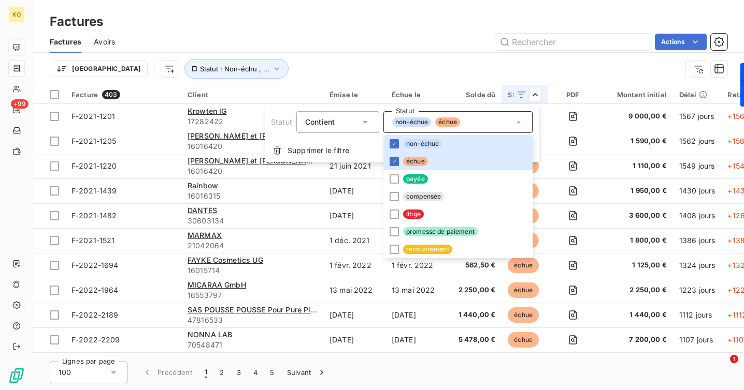
click at [476, 69] on html "KO +99 Factures Factures Avoirs Actions Trier Statut : Non-échu , ... Facture 4…" at bounding box center [372, 195] width 744 height 390
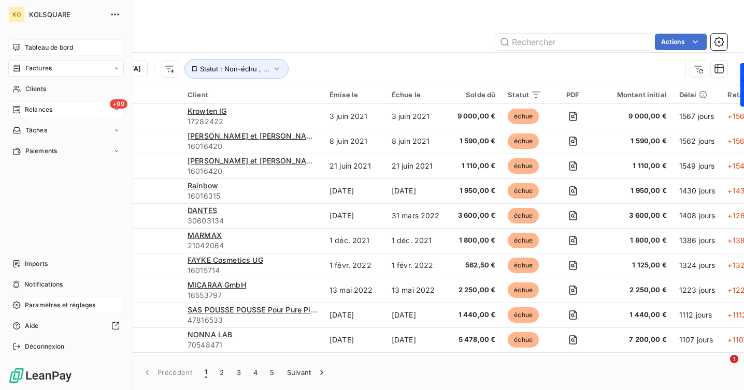
click at [48, 47] on span "Tableau de bord" at bounding box center [49, 47] width 48 height 9
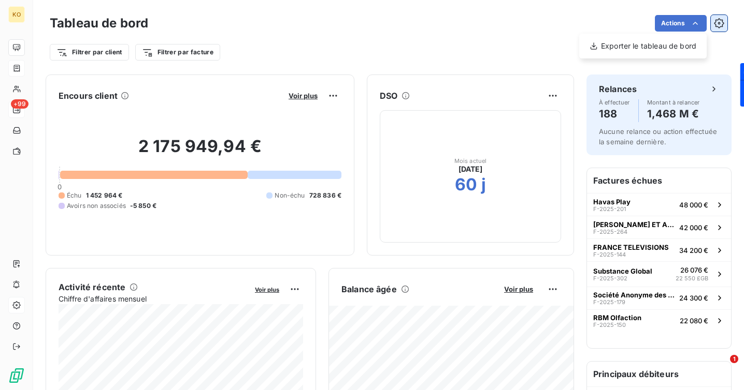
click at [717, 22] on html "KO +99 Tableau de bord Actions Exporter le tableau de bord Filtrer par client F…" at bounding box center [372, 195] width 744 height 390
click at [717, 22] on icon "button" at bounding box center [718, 23] width 10 height 10
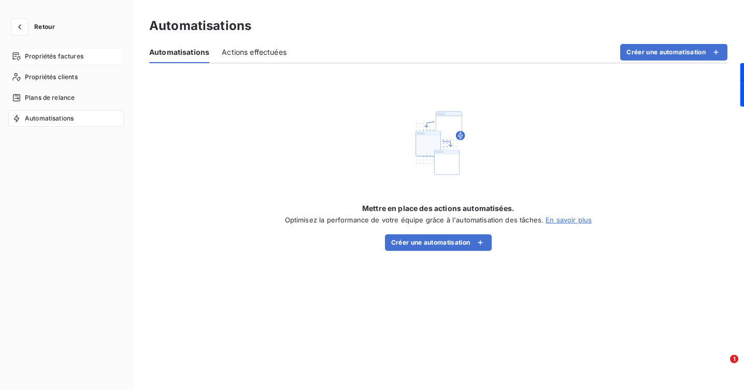
click at [76, 52] on span "Propriétés factures" at bounding box center [54, 56] width 59 height 9
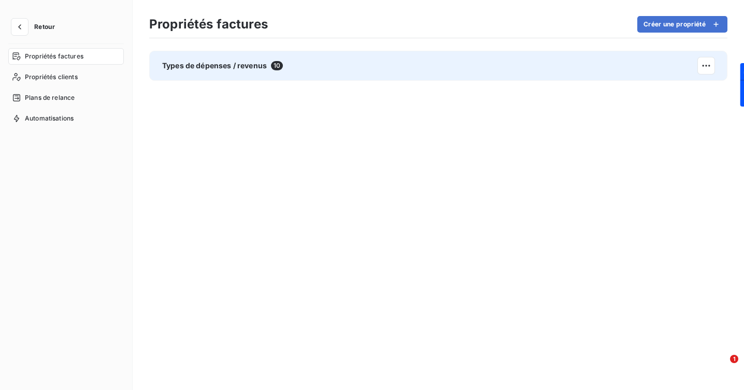
click at [242, 66] on span "Types de dépenses / revenus" at bounding box center [214, 66] width 105 height 10
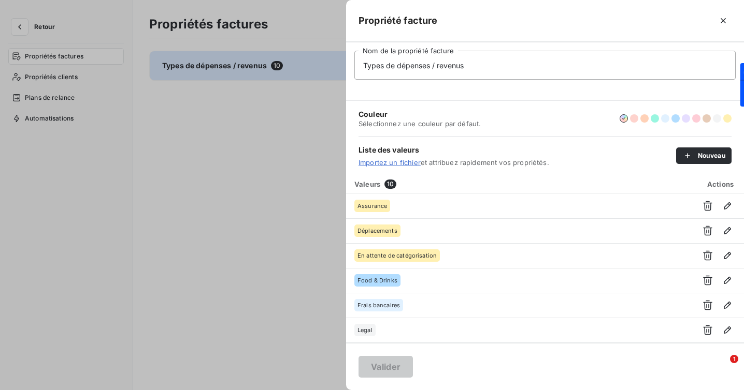
click at [279, 209] on div at bounding box center [372, 195] width 744 height 390
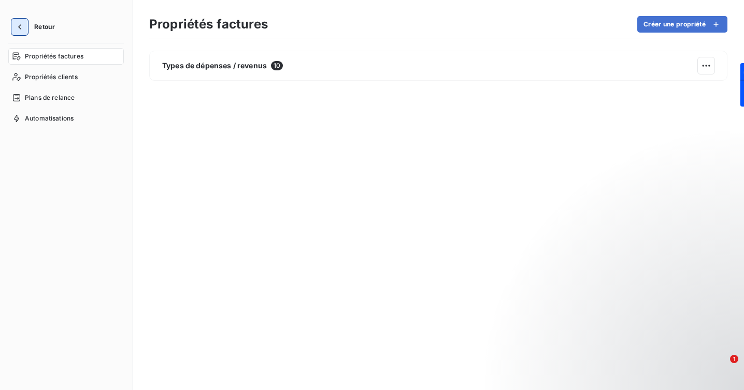
click at [23, 24] on icon "button" at bounding box center [19, 27] width 10 height 10
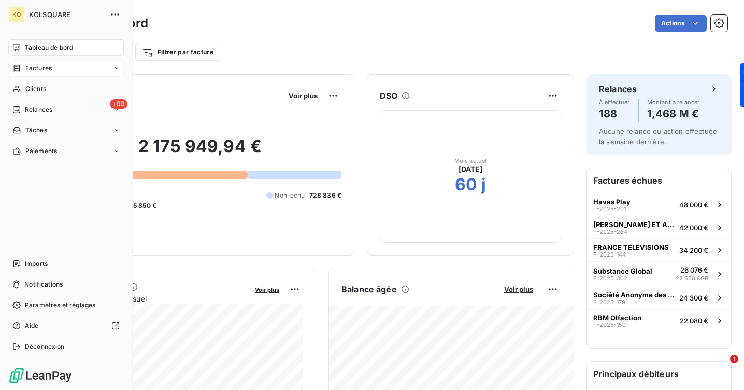
click at [51, 70] on span "Factures" at bounding box center [38, 68] width 26 height 9
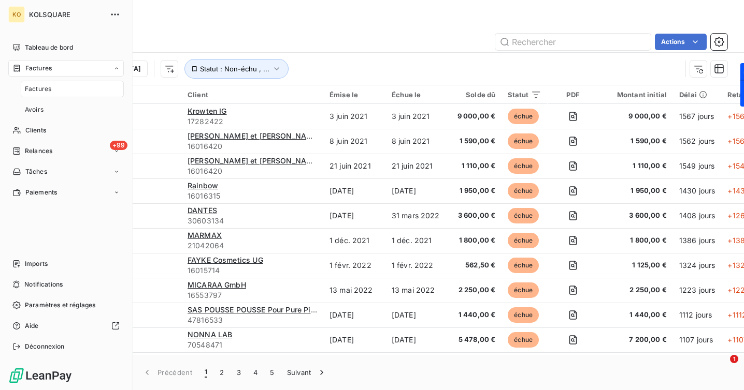
click at [74, 94] on div "Factures" at bounding box center [72, 89] width 103 height 17
click at [48, 311] on div "Paramètres et réglages" at bounding box center [65, 305] width 115 height 17
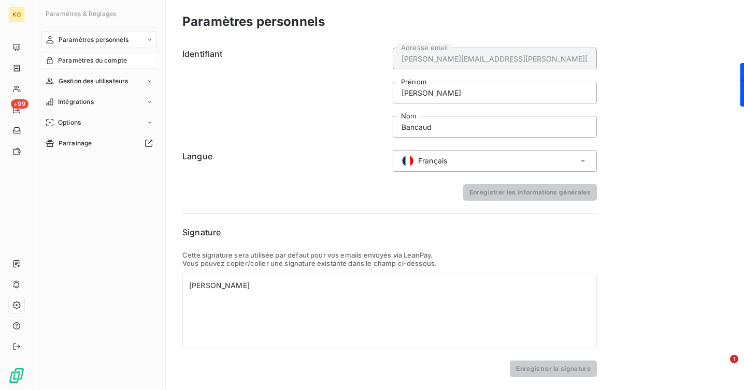
click at [85, 59] on span "Paramètres du compte" at bounding box center [92, 60] width 69 height 9
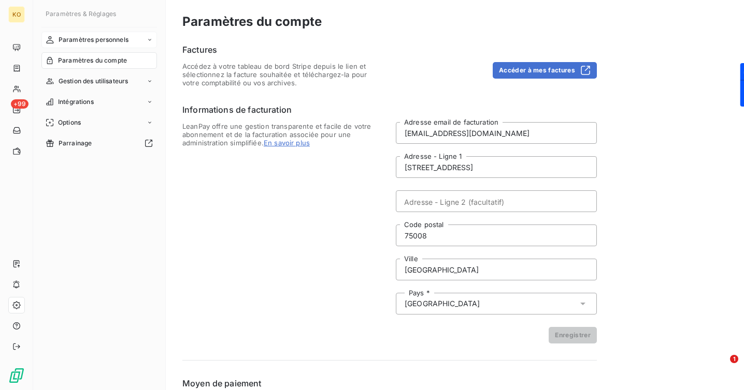
click at [84, 41] on span "Paramètres personnels" at bounding box center [94, 39] width 70 height 9
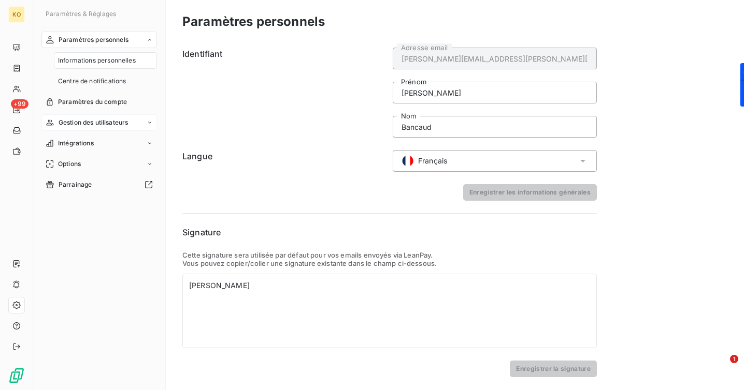
click at [91, 122] on span "Gestion des utilisateurs" at bounding box center [94, 122] width 70 height 9
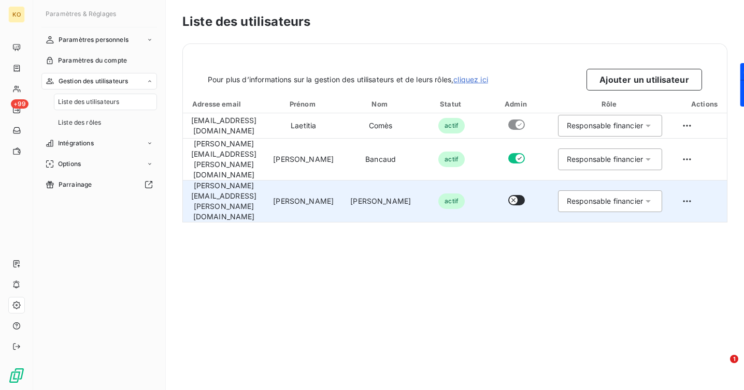
click at [523, 195] on button "button" at bounding box center [516, 200] width 17 height 10
